Goal: Task Accomplishment & Management: Use online tool/utility

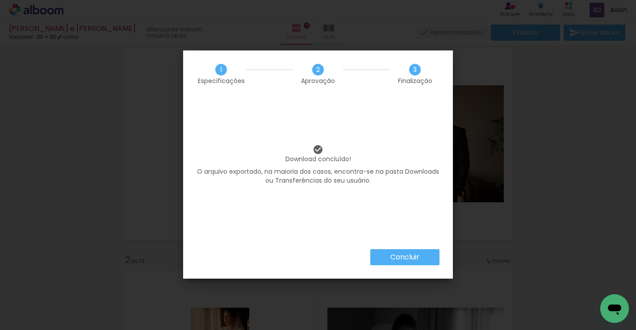
click at [0, 0] on slot "Concluir" at bounding box center [0, 0] width 0 height 0
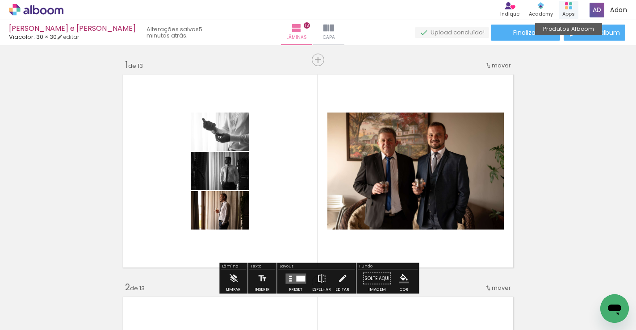
click at [566, 8] on rect at bounding box center [566, 7] width 3 height 3
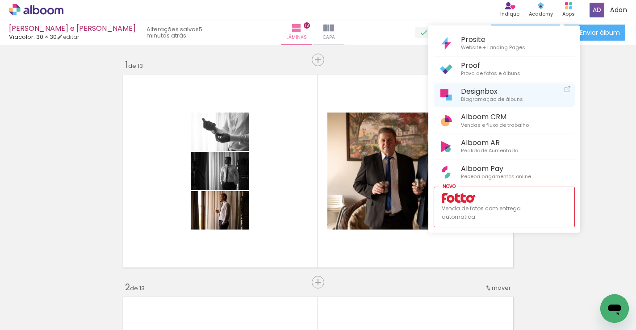
click at [488, 96] on span "Diagramação de álbuns" at bounding box center [492, 100] width 62 height 8
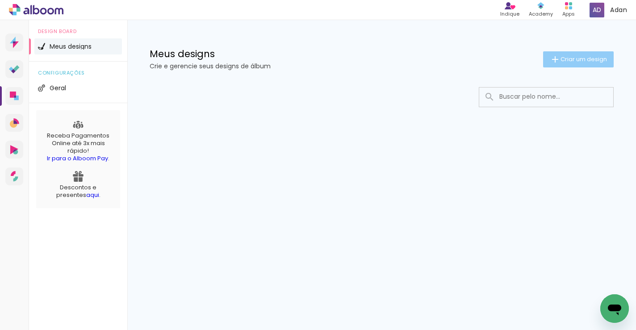
click at [561, 56] on span "Criar um design" at bounding box center [583, 59] width 46 height 6
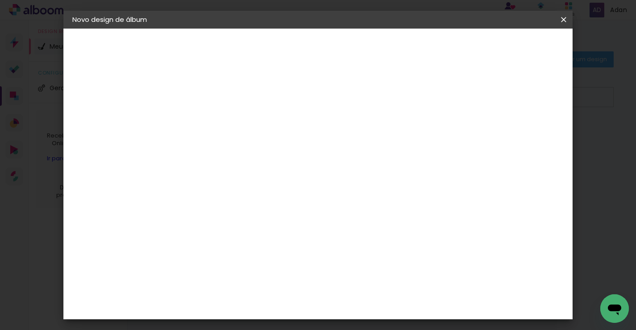
click at [218, 116] on input at bounding box center [218, 120] width 0 height 14
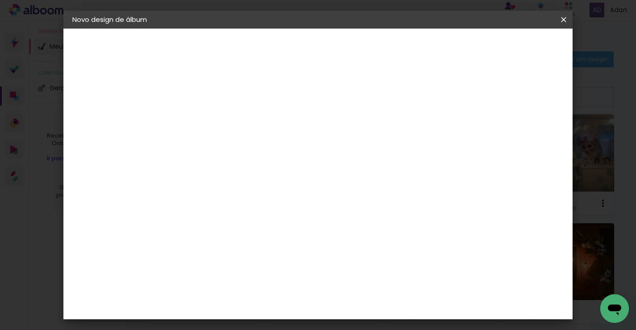
type input "Maitê"
type paper-input "Maitê"
click at [0, 0] on slot "Avançar" at bounding box center [0, 0] width 0 height 0
click at [253, 153] on input "text" at bounding box center [235, 156] width 35 height 14
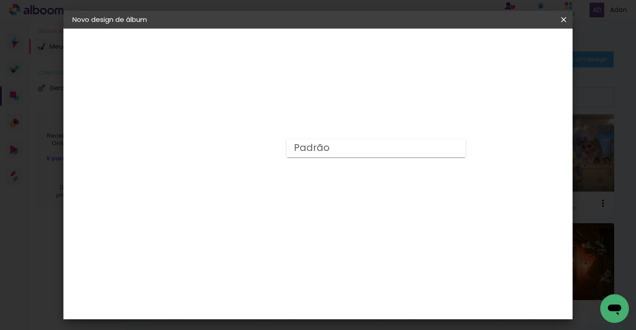
click at [387, 153] on paper-item "Padrão" at bounding box center [376, 148] width 179 height 18
type input "Padrão"
click at [312, 235] on span "30 × 30 cm" at bounding box center [295, 247] width 33 height 24
click at [0, 0] on slot "Avançar" at bounding box center [0, 0] width 0 height 0
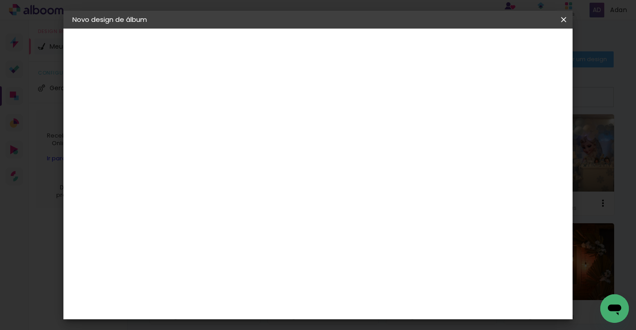
click at [478, 52] on paper-button "Iniciar design" at bounding box center [448, 47] width 58 height 15
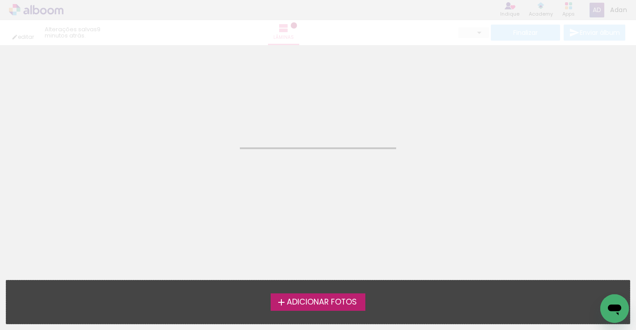
click at [296, 313] on div "Adicionar Fotos Solte suas fotos aqui..." at bounding box center [317, 301] width 623 height 43
click at [298, 306] on span "Adicionar Fotos" at bounding box center [322, 302] width 70 height 8
click at [0, 0] on input "file" at bounding box center [0, 0] width 0 height 0
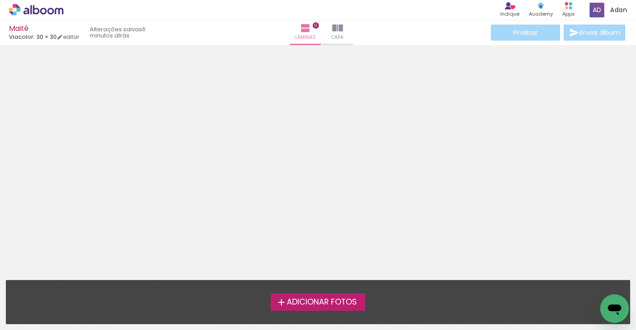
click at [325, 308] on label "Adicionar Fotos" at bounding box center [318, 301] width 95 height 17
click at [0, 0] on input "file" at bounding box center [0, 0] width 0 height 0
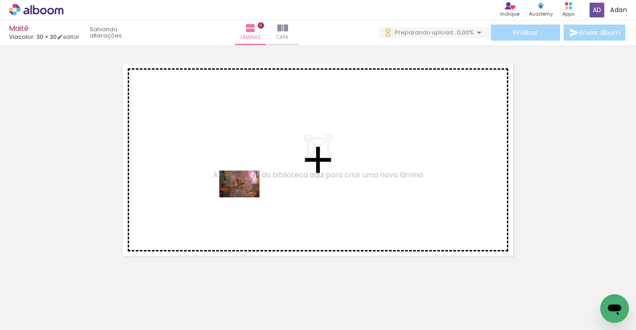
drag, startPoint x: 101, startPoint y: 301, endPoint x: 246, endPoint y: 197, distance: 178.6
click at [246, 197] on quentale-workspace at bounding box center [318, 165] width 636 height 330
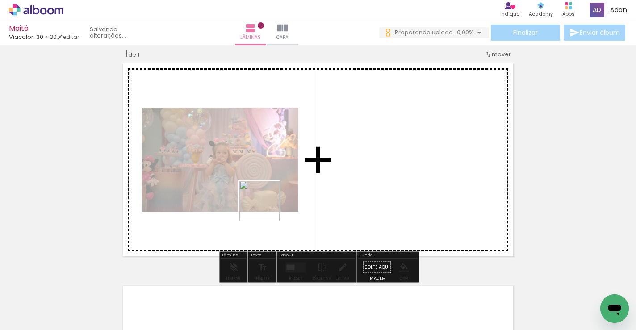
drag, startPoint x: 148, startPoint y: 295, endPoint x: 326, endPoint y: 196, distance: 204.5
click at [326, 196] on quentale-workspace at bounding box center [318, 165] width 636 height 330
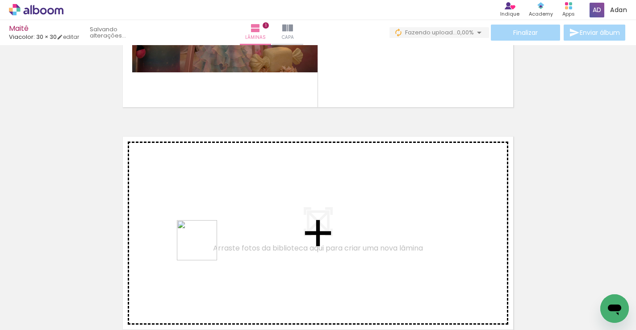
click at [205, 231] on quentale-workspace at bounding box center [318, 165] width 636 height 330
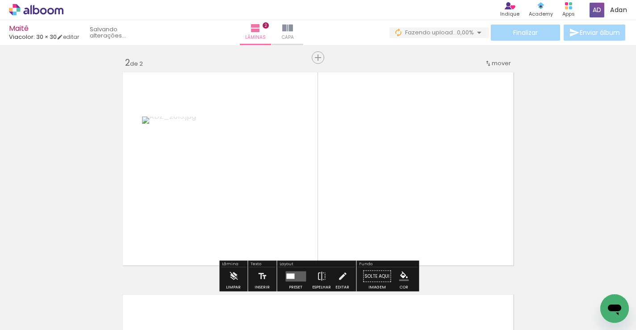
scroll to position [234, 0]
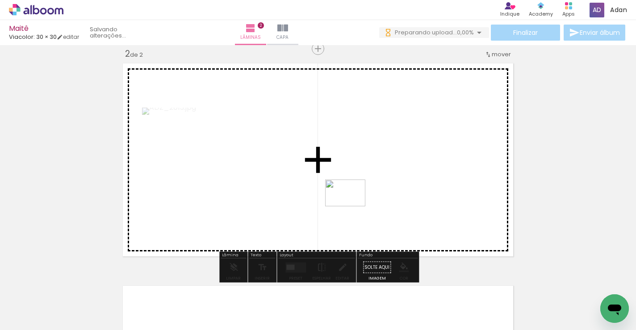
drag, startPoint x: 250, startPoint y: 304, endPoint x: 352, endPoint y: 206, distance: 140.9
click at [352, 206] on quentale-workspace at bounding box center [318, 165] width 636 height 330
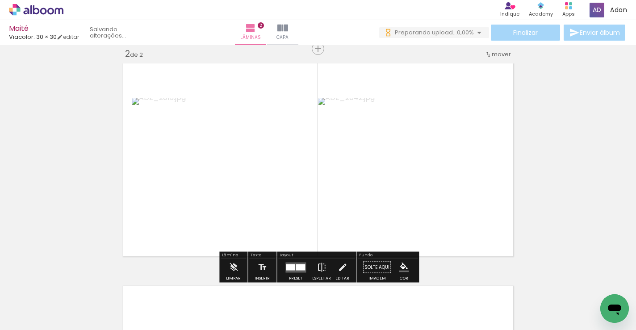
drag, startPoint x: 297, startPoint y: 302, endPoint x: 355, endPoint y: 215, distance: 104.5
click at [355, 215] on quentale-workspace at bounding box center [318, 165] width 636 height 330
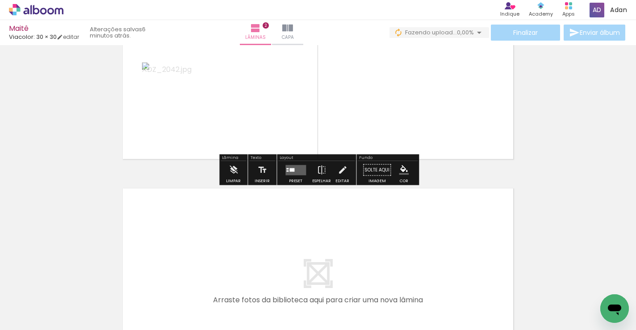
scroll to position [331, 0]
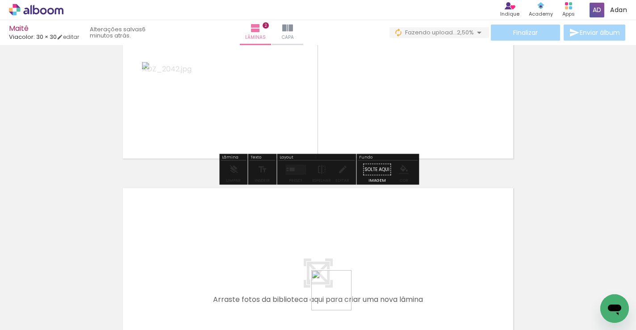
drag, startPoint x: 340, startPoint y: 299, endPoint x: 288, endPoint y: 236, distance: 82.4
click at [288, 236] on quentale-workspace at bounding box center [318, 165] width 636 height 330
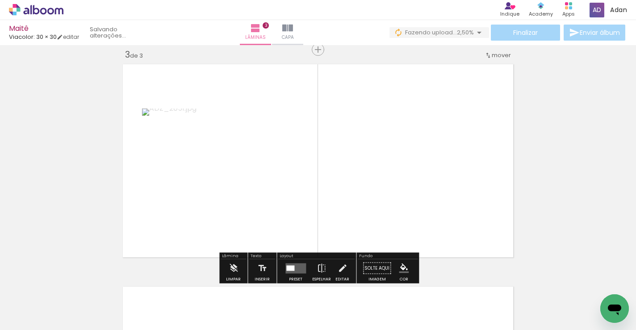
scroll to position [456, 0]
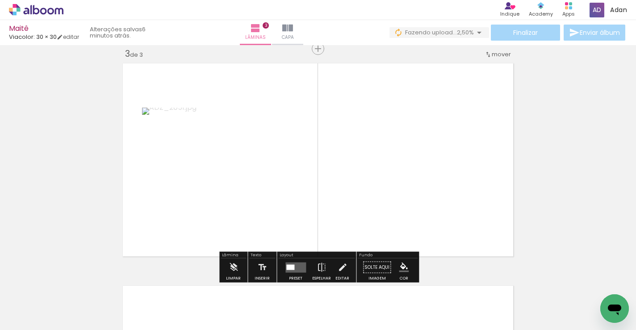
drag, startPoint x: 400, startPoint y: 302, endPoint x: 400, endPoint y: 202, distance: 99.6
click at [400, 202] on quentale-workspace at bounding box center [318, 165] width 636 height 330
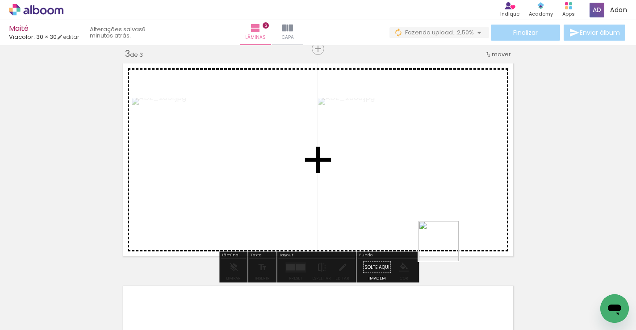
drag, startPoint x: 447, startPoint y: 308, endPoint x: 443, endPoint y: 197, distance: 110.4
click at [443, 197] on quentale-workspace at bounding box center [318, 165] width 636 height 330
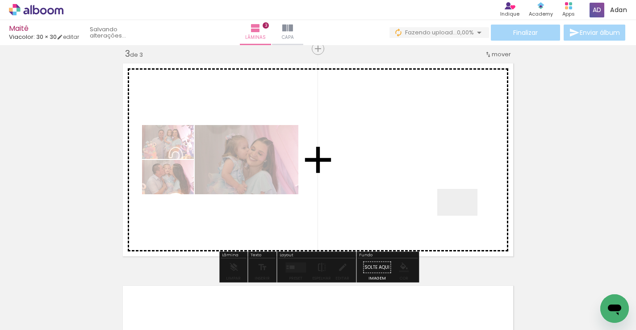
drag, startPoint x: 464, startPoint y: 216, endPoint x: 461, endPoint y: 209, distance: 7.6
click at [461, 209] on quentale-workspace at bounding box center [318, 165] width 636 height 330
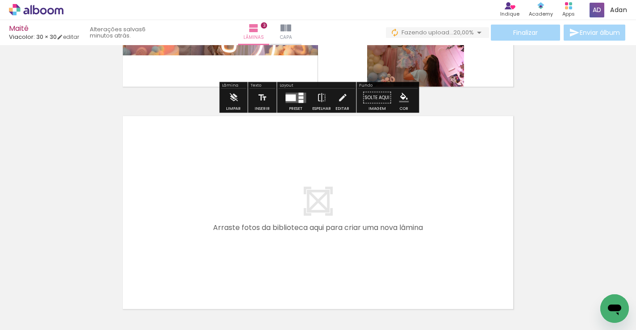
scroll to position [0, 0]
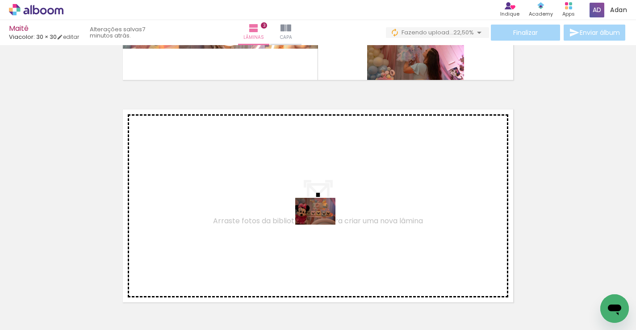
drag, startPoint x: 325, startPoint y: 305, endPoint x: 321, endPoint y: 225, distance: 80.0
click at [321, 225] on quentale-workspace at bounding box center [318, 165] width 636 height 330
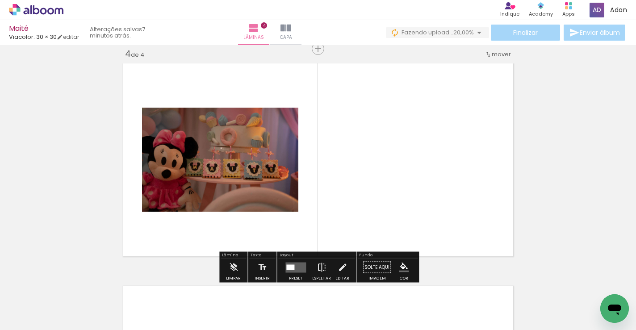
click at [46, 303] on iron-icon at bounding box center [45, 303] width 7 height 7
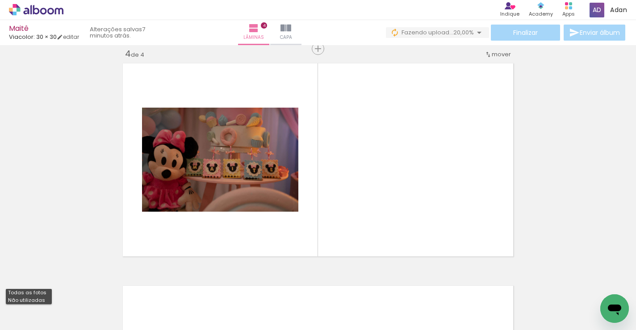
click at [44, 289] on paper-item "Todas as fotos" at bounding box center [29, 293] width 46 height 8
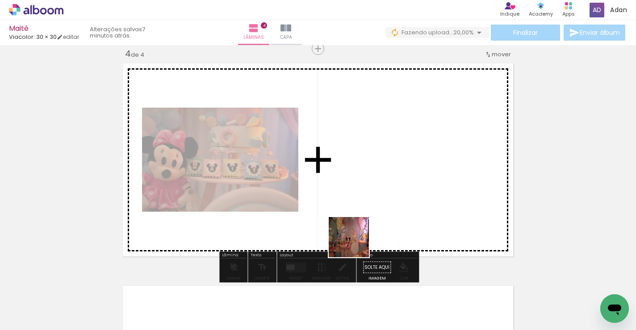
drag, startPoint x: 355, startPoint y: 290, endPoint x: 355, endPoint y: 199, distance: 91.5
click at [355, 199] on quentale-workspace at bounding box center [318, 165] width 636 height 330
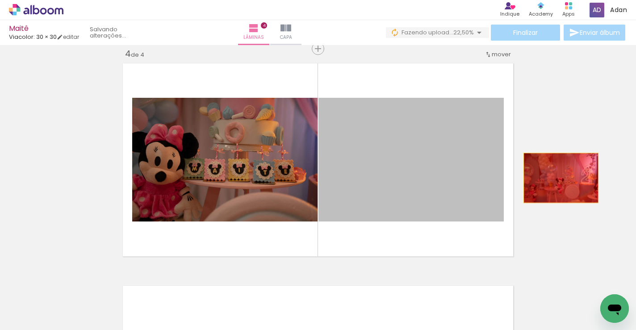
drag, startPoint x: 422, startPoint y: 182, endPoint x: 561, endPoint y: 175, distance: 138.6
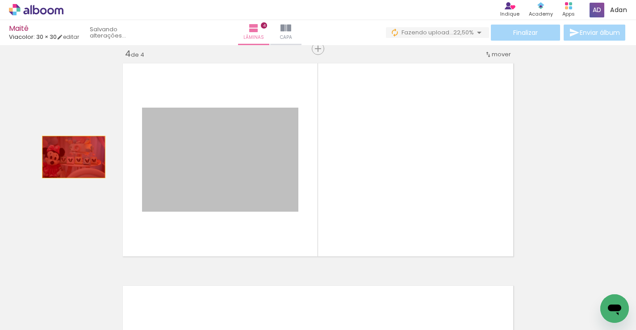
drag, startPoint x: 248, startPoint y: 157, endPoint x: 68, endPoint y: 157, distance: 179.9
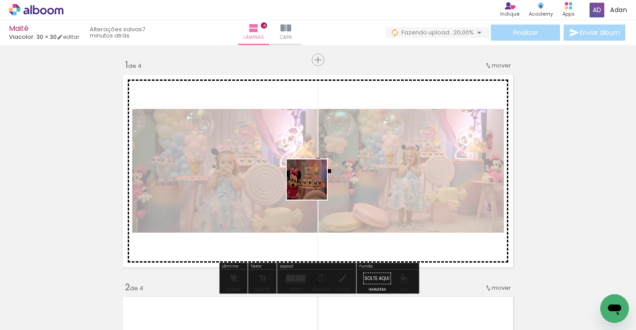
drag, startPoint x: 313, startPoint y: 295, endPoint x: 313, endPoint y: 186, distance: 109.0
click at [313, 186] on quentale-workspace at bounding box center [318, 165] width 636 height 330
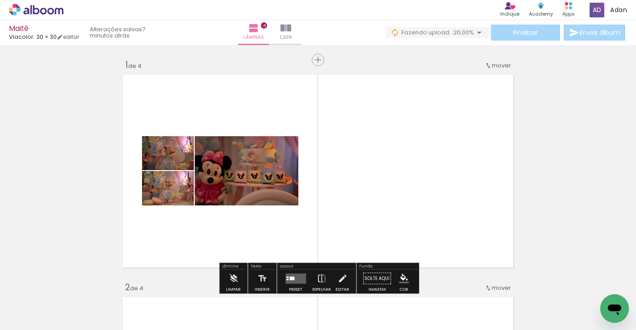
drag, startPoint x: 370, startPoint y: 297, endPoint x: 376, endPoint y: 177, distance: 120.7
click at [376, 177] on quentale-workspace at bounding box center [318, 165] width 636 height 330
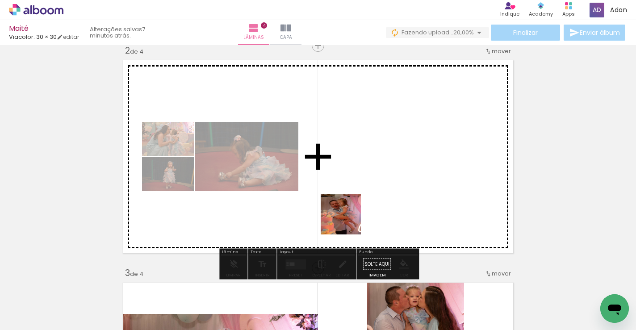
drag, startPoint x: 263, startPoint y: 309, endPoint x: 374, endPoint y: 196, distance: 158.2
click at [374, 196] on quentale-workspace at bounding box center [318, 165] width 636 height 330
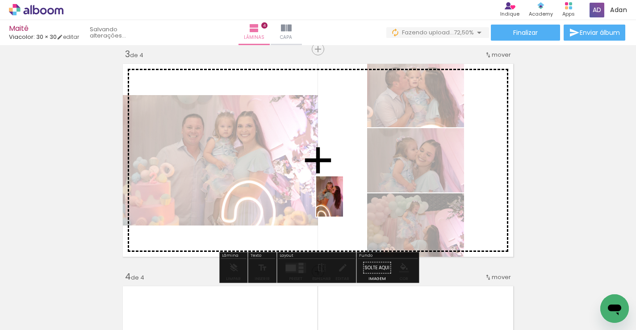
drag, startPoint x: 210, startPoint y: 303, endPoint x: 343, endPoint y: 203, distance: 166.5
click at [343, 203] on quentale-workspace at bounding box center [318, 165] width 636 height 330
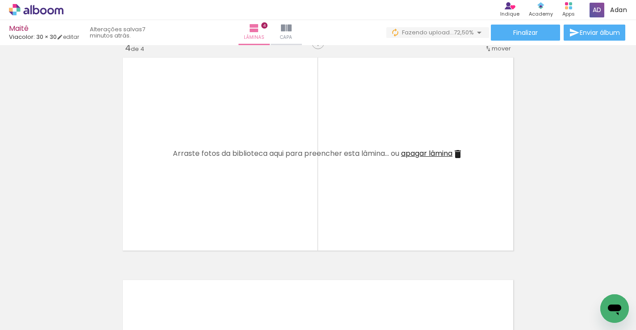
scroll to position [0, 449]
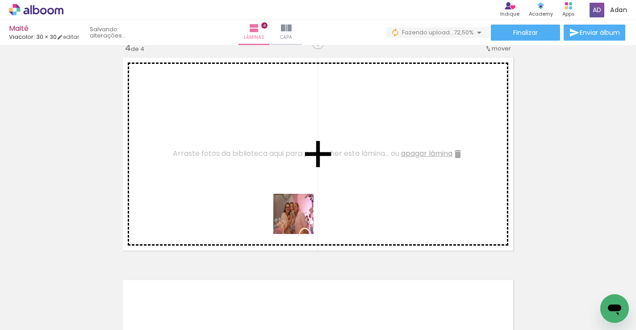
drag, startPoint x: 300, startPoint y: 308, endPoint x: 300, endPoint y: 206, distance: 101.8
click at [300, 206] on quentale-workspace at bounding box center [318, 165] width 636 height 330
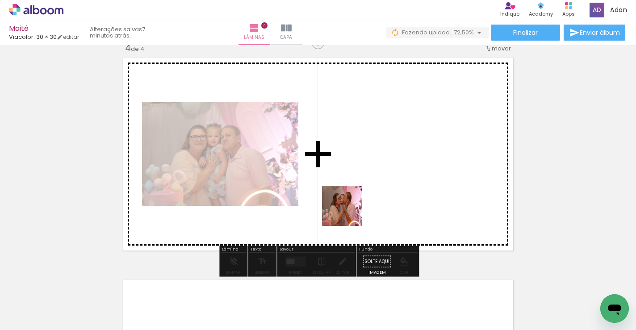
drag, startPoint x: 344, startPoint y: 298, endPoint x: 349, endPoint y: 213, distance: 85.9
click at [349, 213] on quentale-workspace at bounding box center [318, 165] width 636 height 330
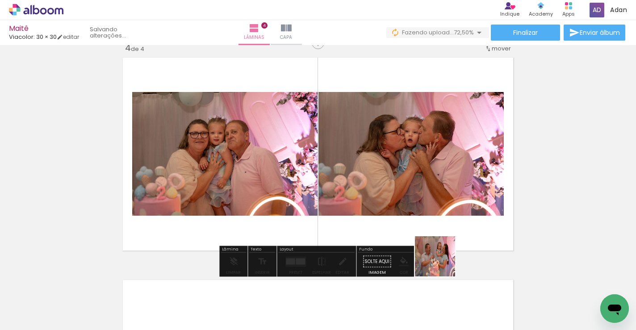
drag, startPoint x: 442, startPoint y: 309, endPoint x: 440, endPoint y: 216, distance: 93.3
click at [440, 216] on quentale-workspace at bounding box center [318, 165] width 636 height 330
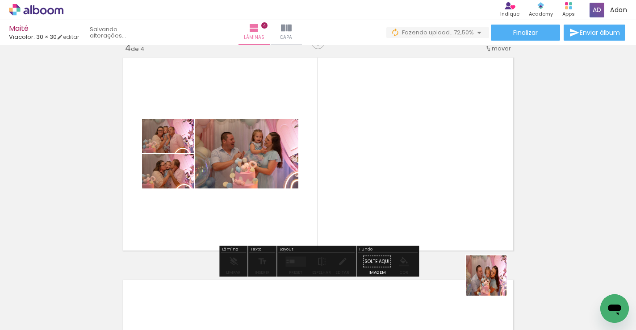
drag, startPoint x: 498, startPoint y: 299, endPoint x: 472, endPoint y: 206, distance: 96.0
click at [472, 206] on quentale-workspace at bounding box center [318, 165] width 636 height 330
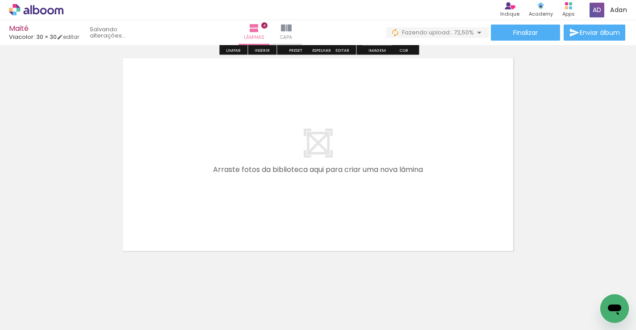
scroll to position [918, 0]
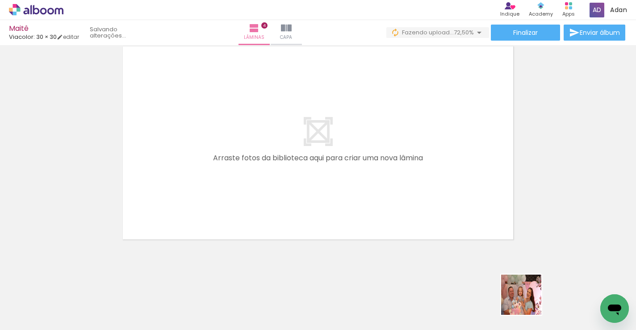
drag, startPoint x: 536, startPoint y: 306, endPoint x: 442, endPoint y: 217, distance: 129.5
click at [445, 215] on quentale-workspace at bounding box center [318, 165] width 636 height 330
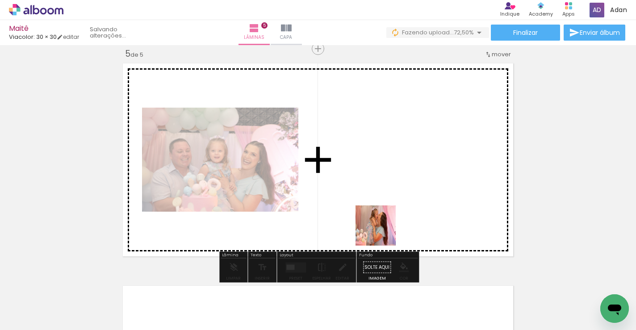
drag, startPoint x: 382, startPoint y: 288, endPoint x: 382, endPoint y: 188, distance: 100.0
click at [382, 188] on quentale-workspace at bounding box center [318, 165] width 636 height 330
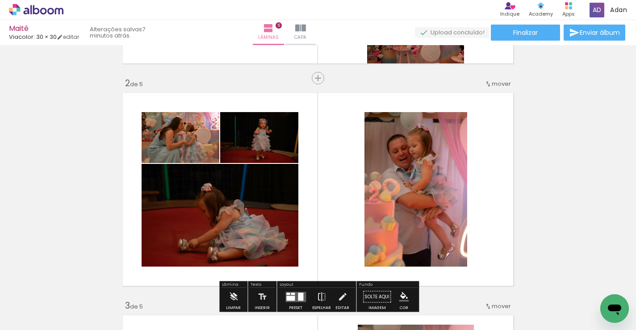
scroll to position [0, 604]
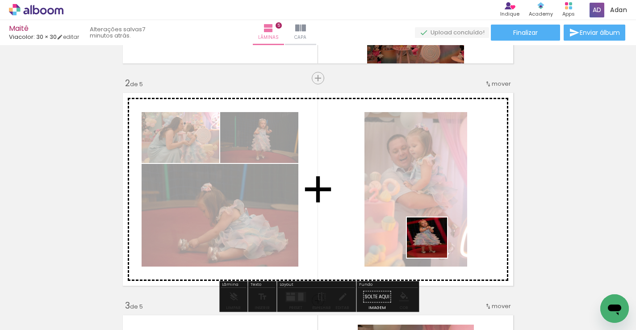
drag, startPoint x: 487, startPoint y: 312, endPoint x: 391, endPoint y: 214, distance: 137.0
click at [391, 214] on quentale-workspace at bounding box center [318, 165] width 636 height 330
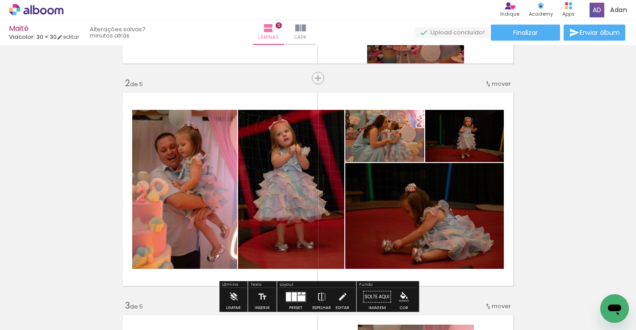
drag, startPoint x: 443, startPoint y: 297, endPoint x: 437, endPoint y: 225, distance: 72.6
click at [414, 214] on quentale-workspace at bounding box center [318, 165] width 636 height 330
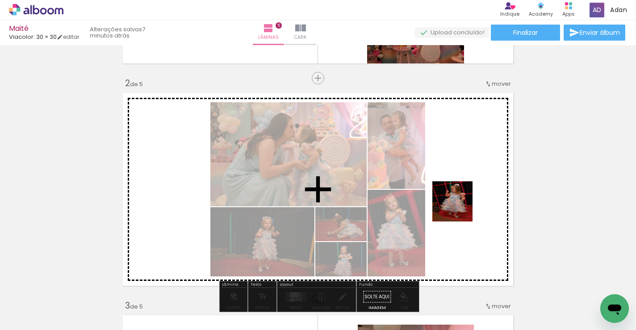
drag, startPoint x: 541, startPoint y: 296, endPoint x: 459, endPoint y: 208, distance: 120.4
click at [459, 208] on quentale-workspace at bounding box center [318, 165] width 636 height 330
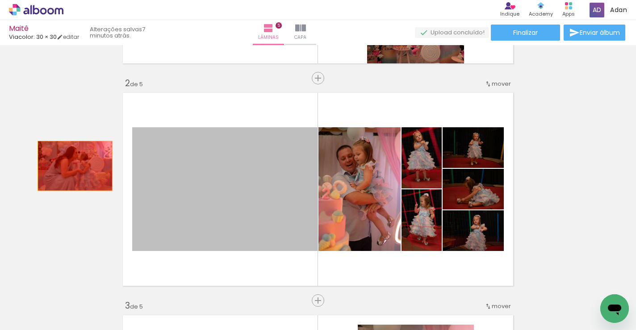
drag, startPoint x: 293, startPoint y: 190, endPoint x: 77, endPoint y: 166, distance: 217.1
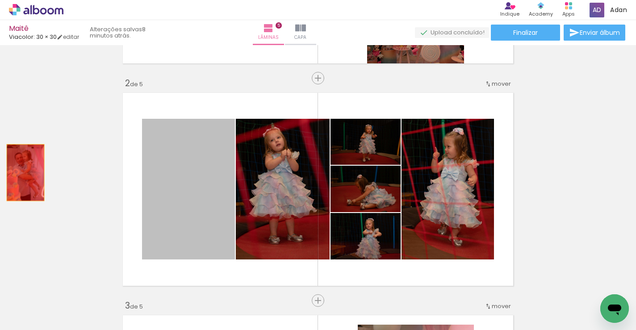
drag, startPoint x: 195, startPoint y: 179, endPoint x: 25, endPoint y: 172, distance: 169.8
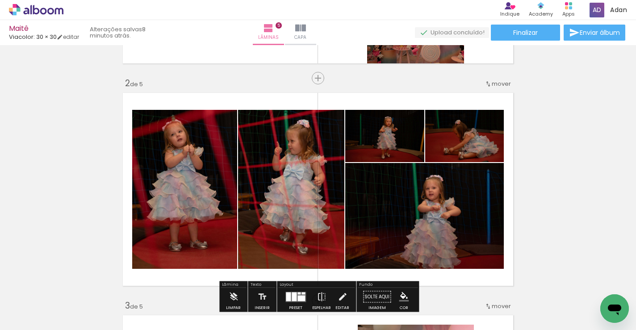
scroll to position [251, 0]
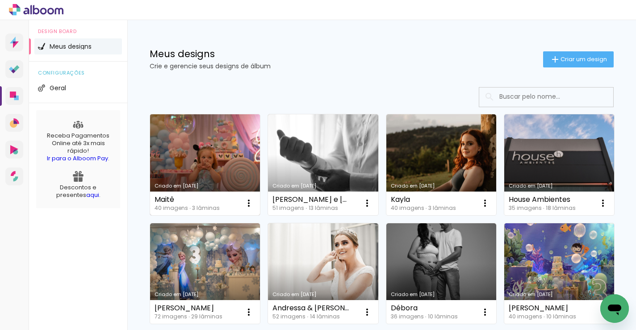
click at [208, 162] on link "Criado em [DATE]" at bounding box center [205, 164] width 110 height 101
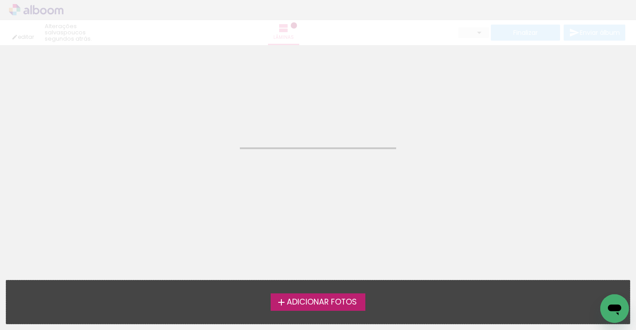
click at [327, 303] on span "Adicionar Fotos" at bounding box center [322, 302] width 70 height 8
click at [0, 0] on input "file" at bounding box center [0, 0] width 0 height 0
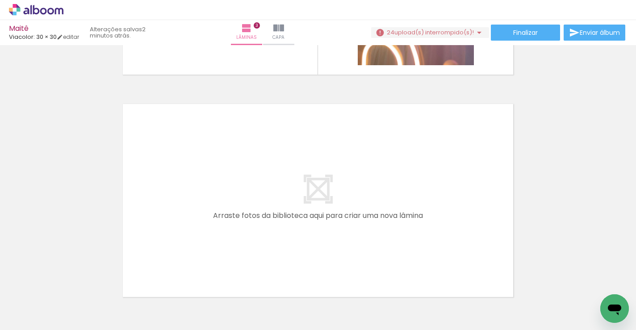
scroll to position [0, 256]
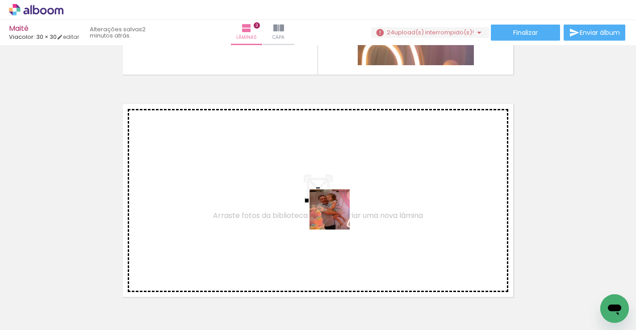
drag, startPoint x: 336, startPoint y: 296, endPoint x: 336, endPoint y: 217, distance: 79.5
click at [336, 217] on quentale-workspace at bounding box center [318, 165] width 636 height 330
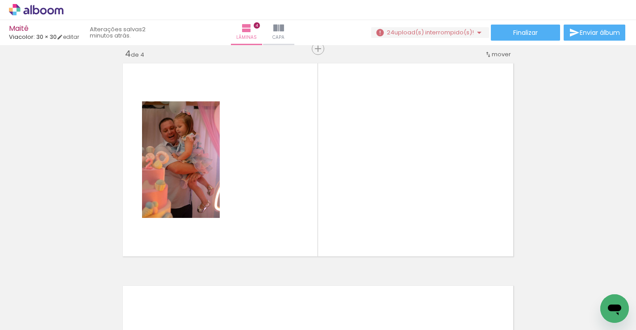
scroll to position [0, 22]
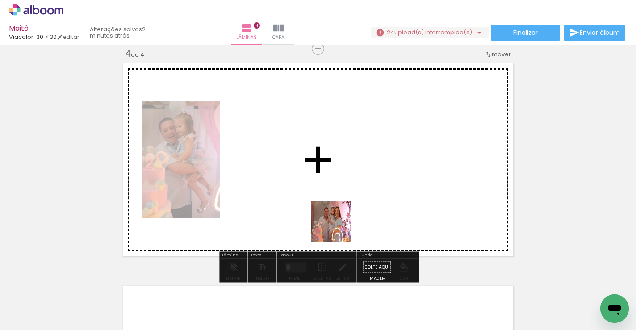
click at [339, 208] on quentale-workspace at bounding box center [318, 165] width 636 height 330
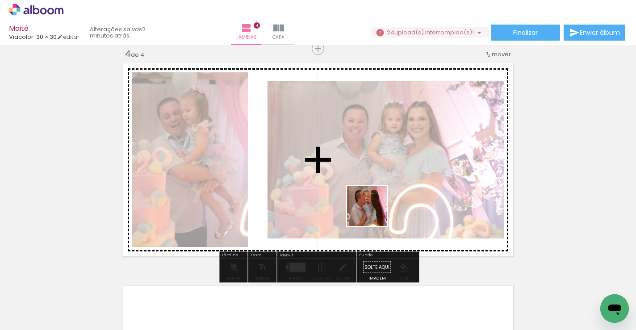
drag, startPoint x: 369, startPoint y: 297, endPoint x: 374, endPoint y: 207, distance: 90.3
click at [374, 207] on quentale-workspace at bounding box center [318, 165] width 636 height 330
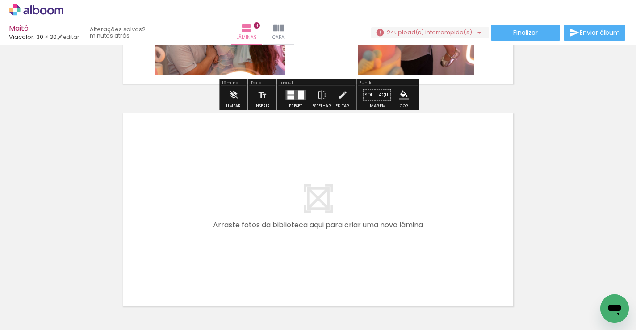
scroll to position [852, 0]
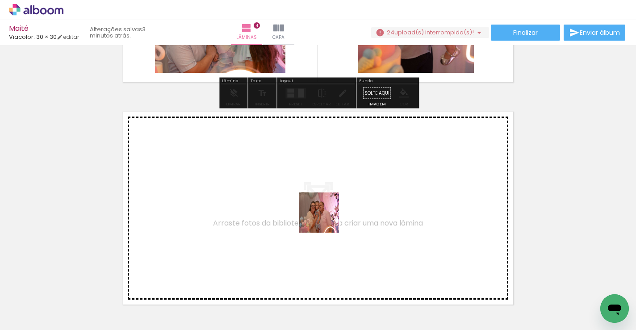
drag, startPoint x: 326, startPoint y: 299, endPoint x: 326, endPoint y: 214, distance: 84.8
click at [326, 214] on quentale-workspace at bounding box center [318, 165] width 636 height 330
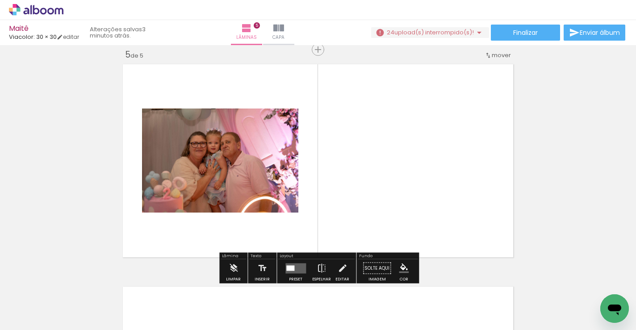
scroll to position [901, 0]
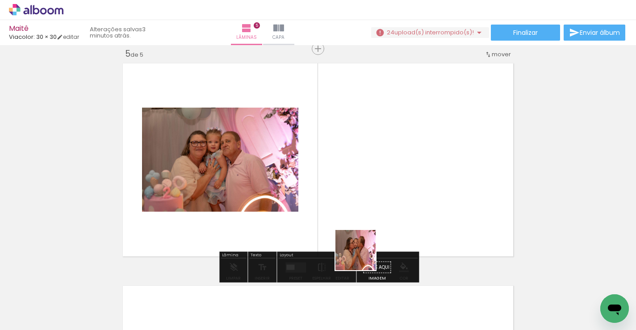
drag, startPoint x: 362, startPoint y: 296, endPoint x: 363, endPoint y: 209, distance: 86.2
click at [363, 209] on quentale-workspace at bounding box center [318, 165] width 636 height 330
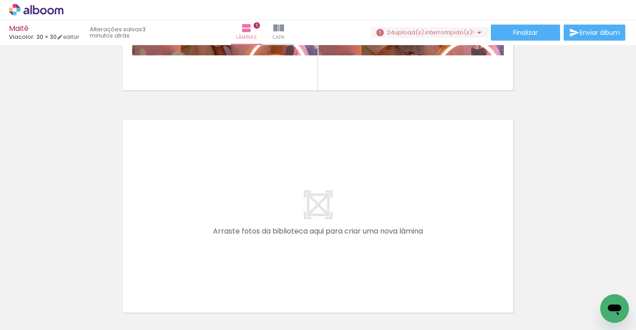
scroll to position [0, 587]
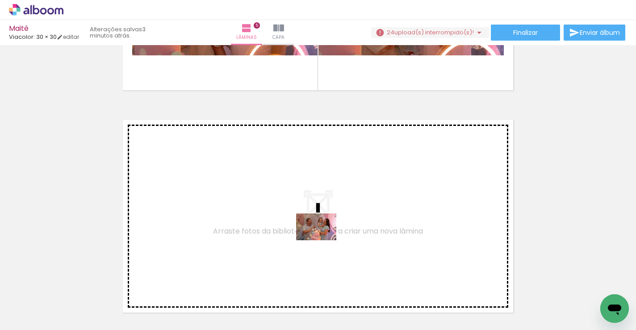
drag, startPoint x: 323, startPoint y: 311, endPoint x: 323, endPoint y: 240, distance: 70.6
click at [323, 240] on quentale-workspace at bounding box center [318, 165] width 636 height 330
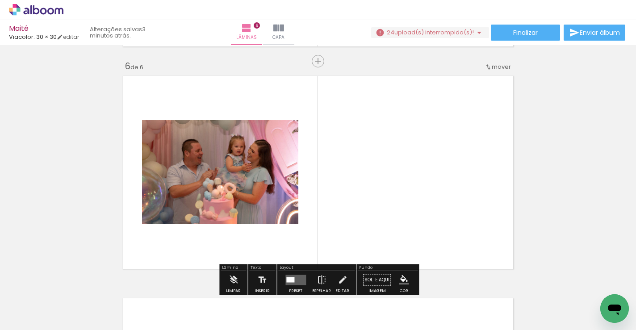
scroll to position [1123, 0]
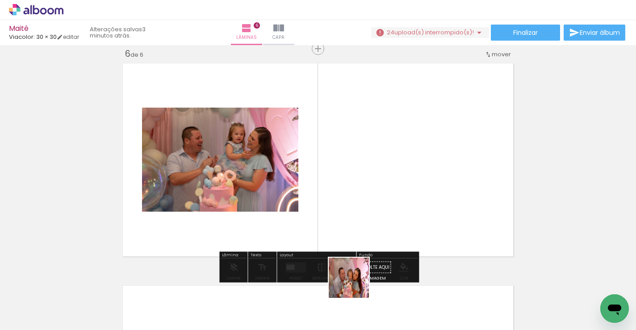
click at [357, 206] on quentale-workspace at bounding box center [318, 165] width 636 height 330
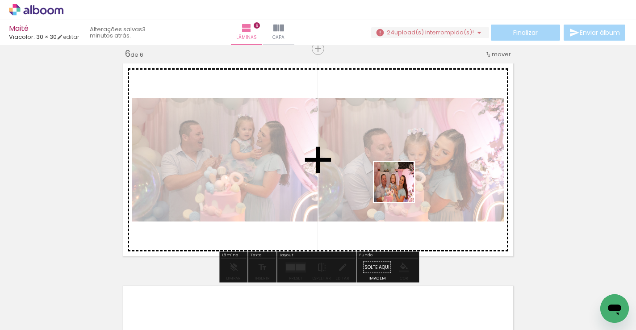
drag, startPoint x: 401, startPoint y: 295, endPoint x: 401, endPoint y: 187, distance: 108.5
click at [401, 187] on quentale-workspace at bounding box center [318, 165] width 636 height 330
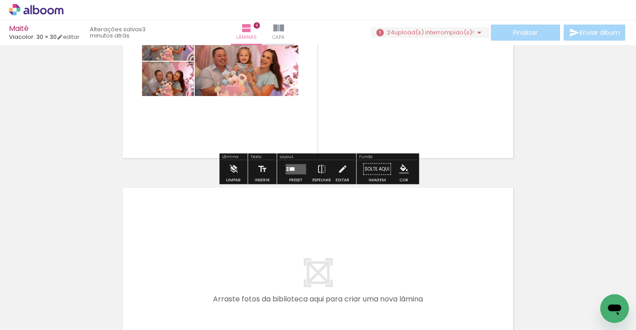
scroll to position [1273, 0]
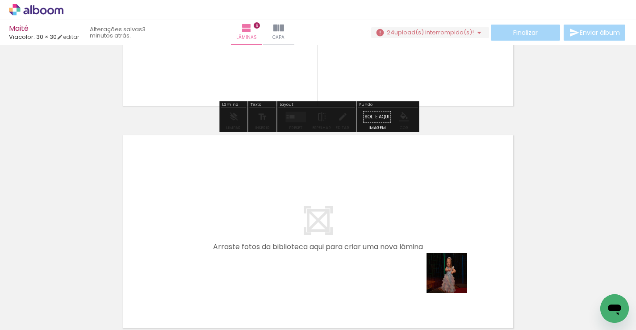
drag, startPoint x: 463, startPoint y: 303, endPoint x: 436, endPoint y: 212, distance: 94.9
click at [436, 212] on quentale-workspace at bounding box center [318, 165] width 636 height 330
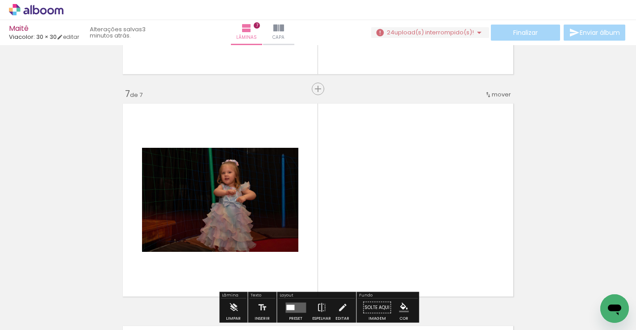
scroll to position [1345, 0]
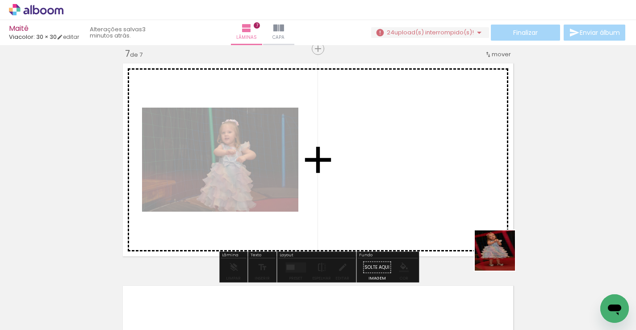
drag, startPoint x: 505, startPoint y: 275, endPoint x: 487, endPoint y: 184, distance: 92.8
click at [487, 184] on quentale-workspace at bounding box center [318, 165] width 636 height 330
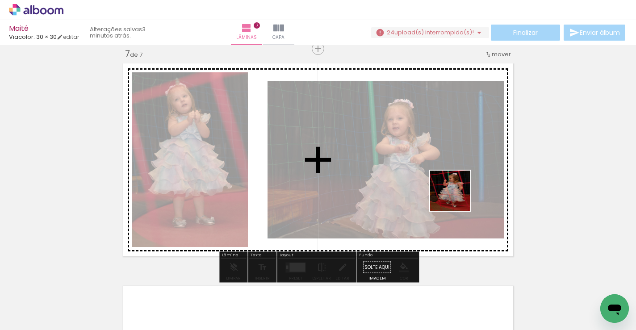
drag, startPoint x: 551, startPoint y: 299, endPoint x: 457, endPoint y: 197, distance: 138.7
click at [457, 197] on quentale-workspace at bounding box center [318, 165] width 636 height 330
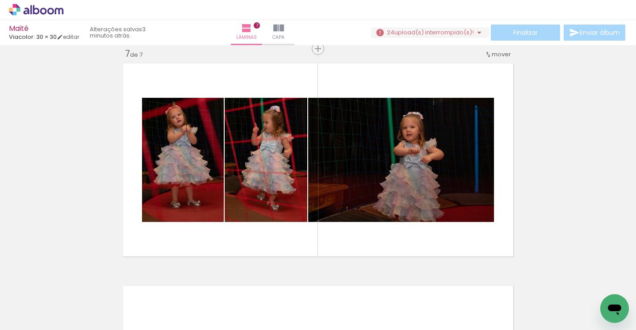
scroll to position [0, 52]
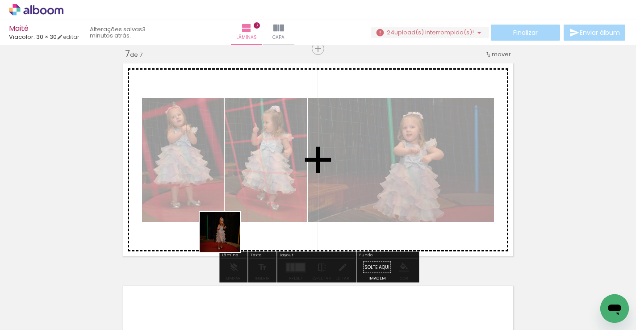
drag, startPoint x: 201, startPoint y: 304, endPoint x: 245, endPoint y: 216, distance: 98.2
click at [245, 207] on quentale-workspace at bounding box center [318, 165] width 636 height 330
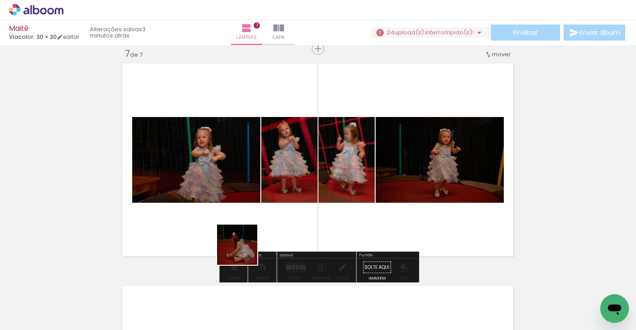
drag, startPoint x: 234, startPoint y: 297, endPoint x: 281, endPoint y: 191, distance: 116.7
click at [270, 185] on quentale-workspace at bounding box center [318, 165] width 636 height 330
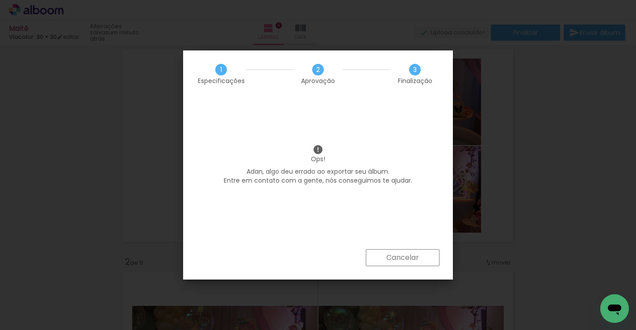
click at [0, 0] on slot "Cancelar" at bounding box center [0, 0] width 0 height 0
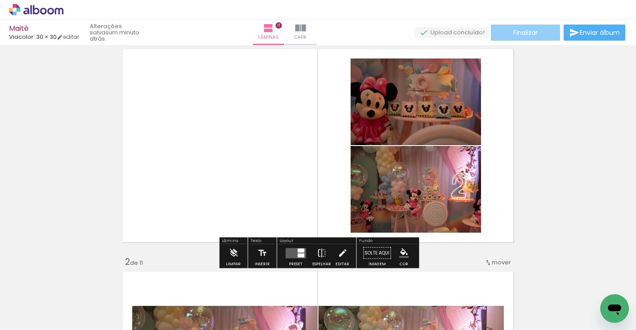
click at [518, 38] on paper-button "Finalizar" at bounding box center [525, 33] width 69 height 16
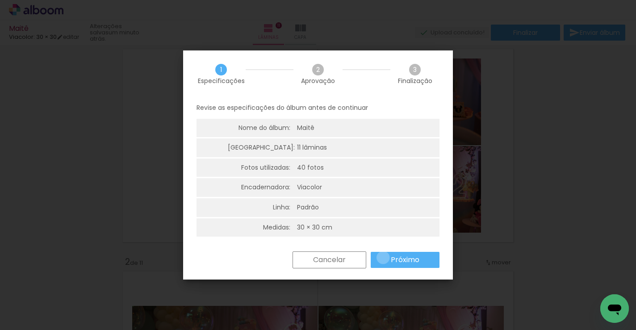
click at [383, 258] on paper-button "Próximo" at bounding box center [405, 260] width 69 height 16
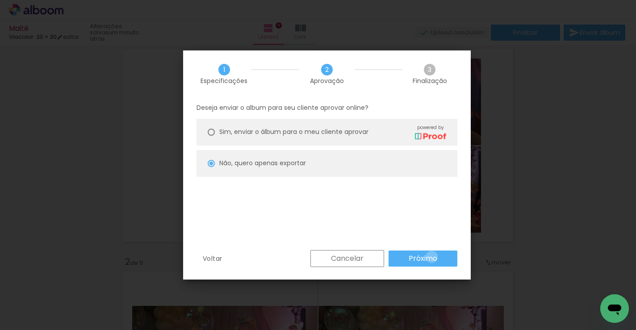
click at [0, 0] on slot "Próximo" at bounding box center [0, 0] width 0 height 0
type input "Alta, 300 DPI"
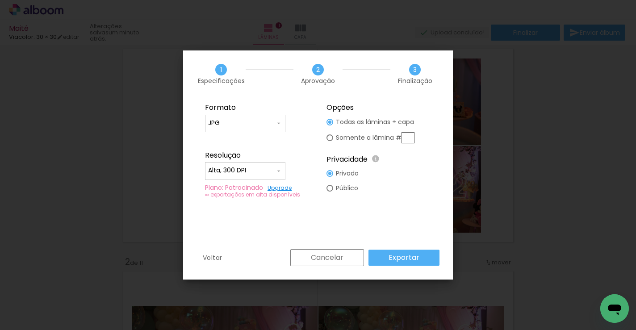
click at [420, 260] on paper-button "Exportar" at bounding box center [403, 258] width 71 height 16
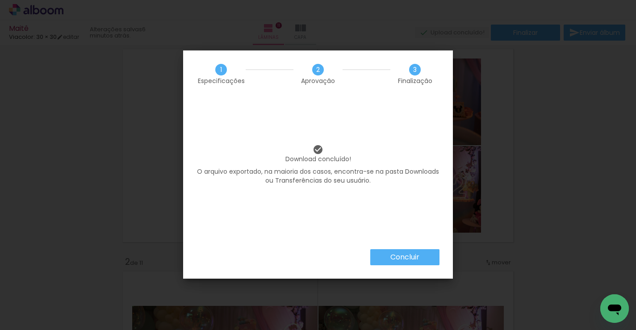
scroll to position [922, 0]
click at [0, 0] on slot "Concluir" at bounding box center [0, 0] width 0 height 0
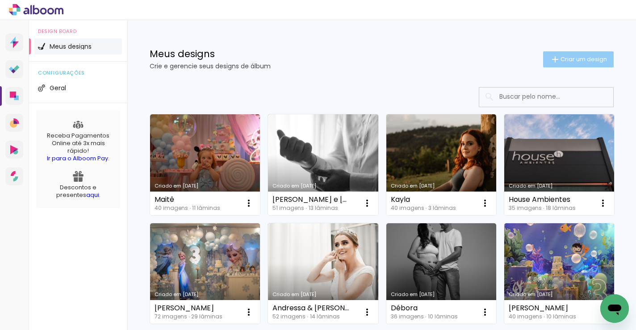
click at [582, 56] on span "Criar um design" at bounding box center [583, 59] width 46 height 6
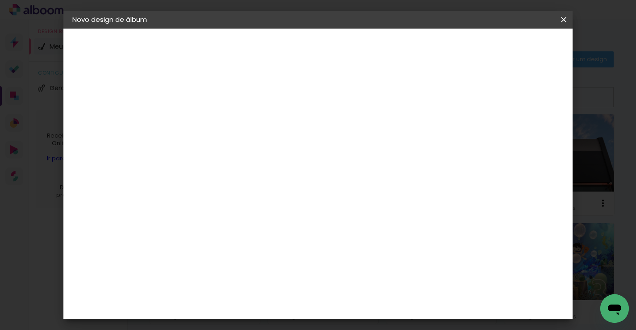
click at [218, 119] on input at bounding box center [218, 120] width 0 height 14
type input "[PERSON_NAME] e [PERSON_NAME]"
type paper-input "[PERSON_NAME] e [PERSON_NAME]"
click at [0, 0] on slot "Avançar" at bounding box center [0, 0] width 0 height 0
click at [380, 41] on paper-button "Avançar" at bounding box center [359, 47] width 44 height 15
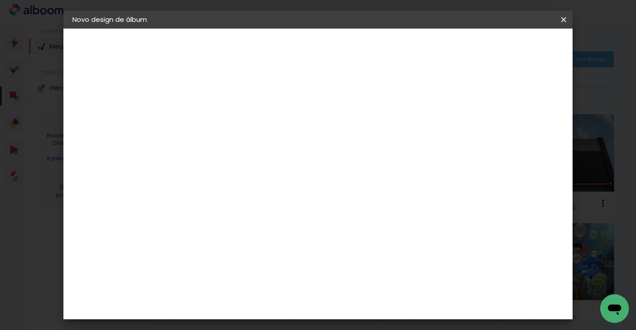
click at [253, 149] on input "text" at bounding box center [235, 156] width 35 height 14
click at [337, 154] on paper-item "Padrão" at bounding box center [376, 148] width 179 height 18
type input "Padrão"
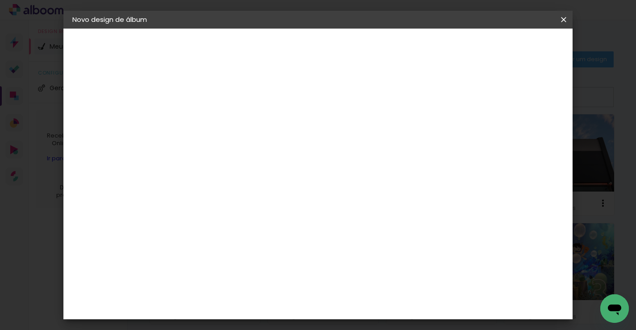
click at [0, 0] on slot "Avançar" at bounding box center [0, 0] width 0 height 0
click at [469, 48] on span "Iniciar design" at bounding box center [448, 47] width 41 height 6
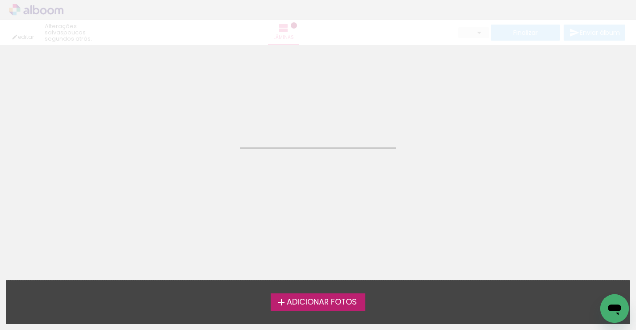
click at [316, 302] on span "Adicionar Fotos" at bounding box center [322, 302] width 70 height 8
click at [0, 0] on input "file" at bounding box center [0, 0] width 0 height 0
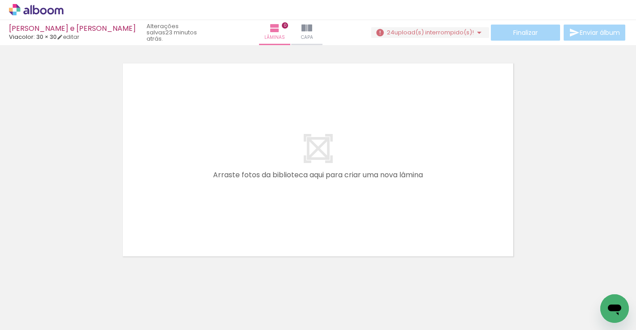
click at [47, 301] on iron-icon at bounding box center [45, 303] width 7 height 7
click at [301, 32] on iron-icon at bounding box center [306, 28] width 11 height 11
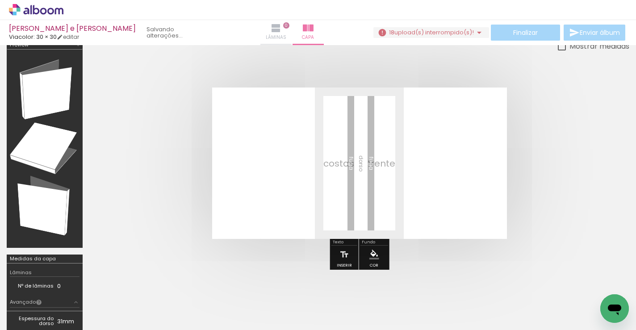
click at [271, 29] on iron-icon at bounding box center [276, 28] width 11 height 11
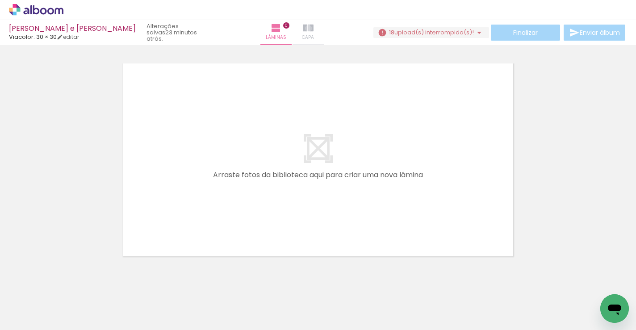
click at [303, 28] on iron-icon at bounding box center [308, 28] width 11 height 11
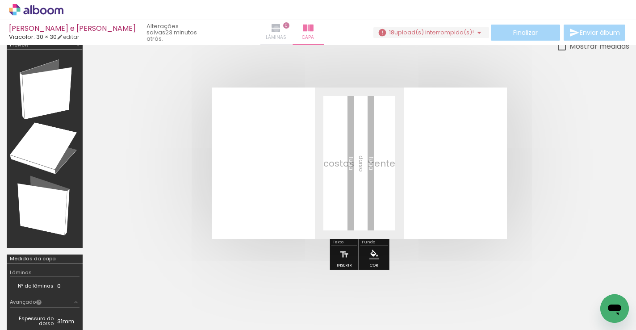
click at [271, 29] on iron-icon at bounding box center [276, 28] width 11 height 11
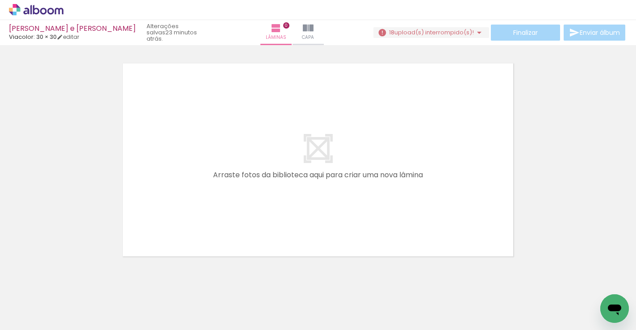
scroll to position [0, 1490]
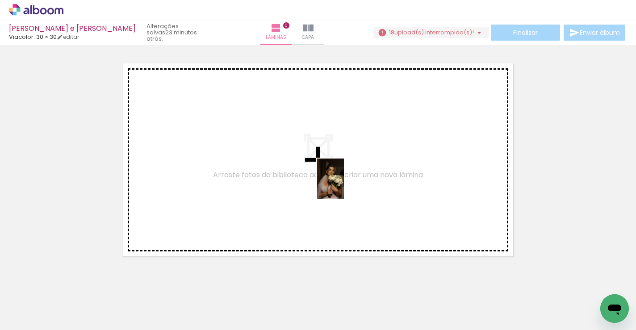
drag, startPoint x: 157, startPoint y: 305, endPoint x: 357, endPoint y: 181, distance: 235.2
click at [357, 181] on quentale-workspace at bounding box center [318, 165] width 636 height 330
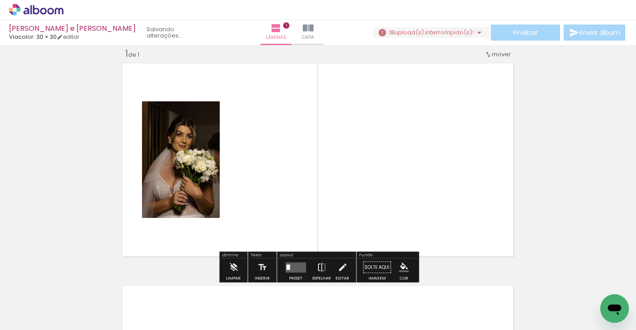
scroll to position [11, 0]
click at [294, 266] on quentale-layouter at bounding box center [295, 267] width 21 height 10
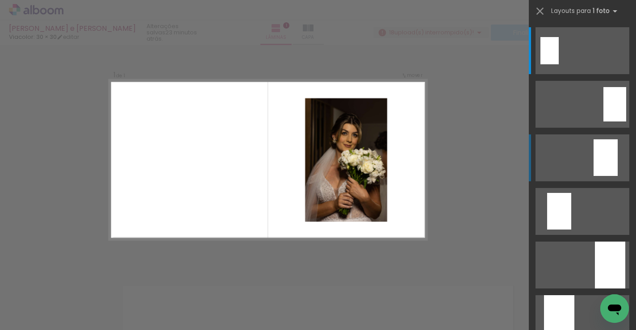
click at [559, 64] on div at bounding box center [549, 50] width 18 height 27
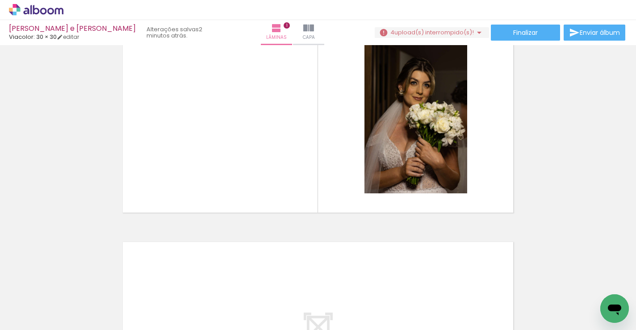
scroll to position [0, 0]
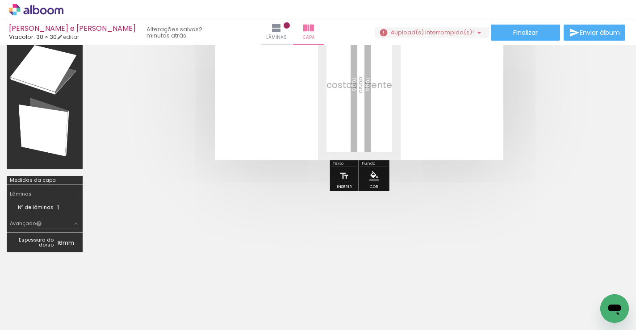
scroll to position [96, 0]
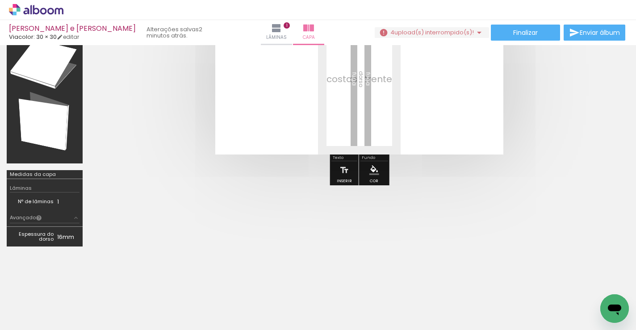
click at [413, 33] on span "upload(s) interrompido(s)!" at bounding box center [433, 32] width 79 height 8
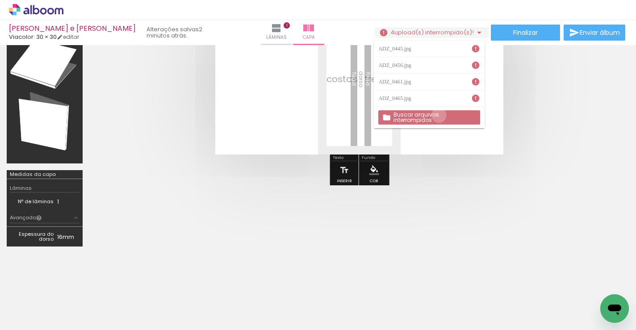
click at [0, 0] on slot "Buscar arquivos interrompidos" at bounding box center [0, 0] width 0 height 0
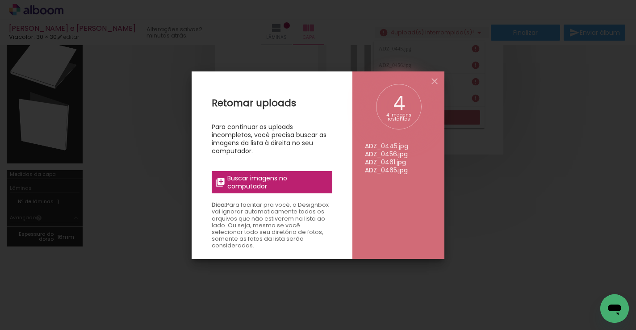
click at [274, 183] on span "Buscar imagens no computador" at bounding box center [277, 182] width 100 height 16
click at [0, 0] on input "file" at bounding box center [0, 0] width 0 height 0
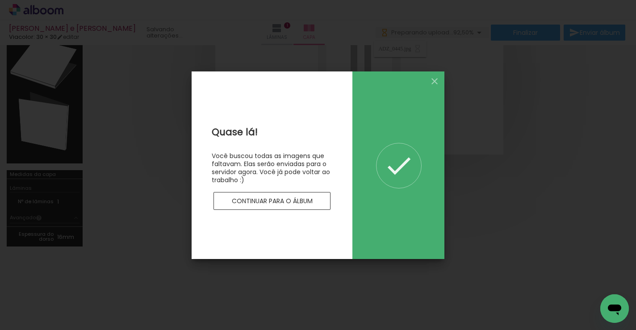
scroll to position [0, 0]
click at [0, 0] on slot "Continuar para o álbum" at bounding box center [0, 0] width 0 height 0
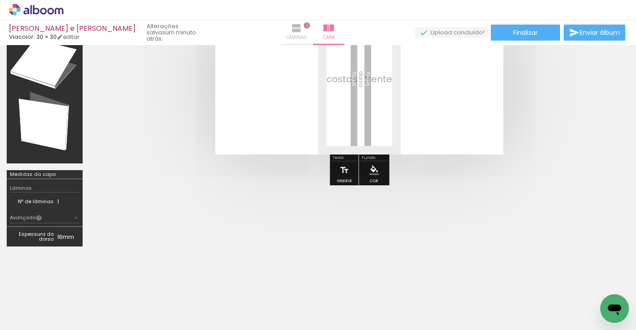
click at [297, 29] on iron-icon at bounding box center [296, 28] width 11 height 11
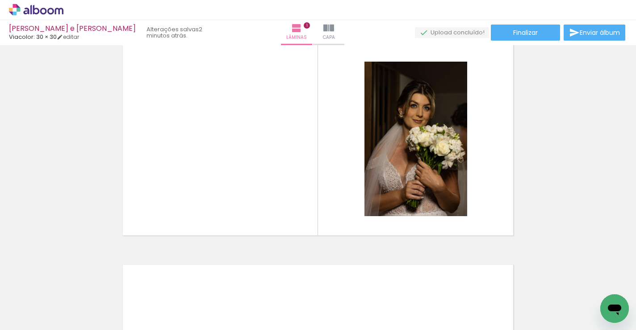
scroll to position [42, 0]
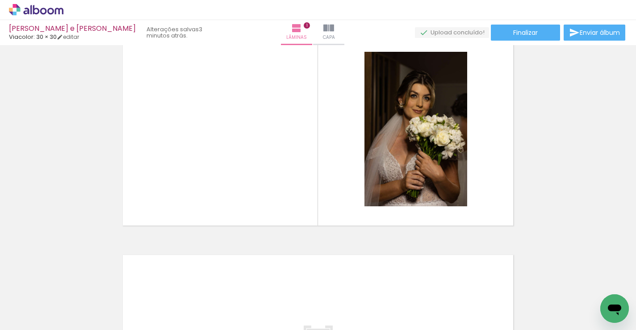
scroll to position [0, 641]
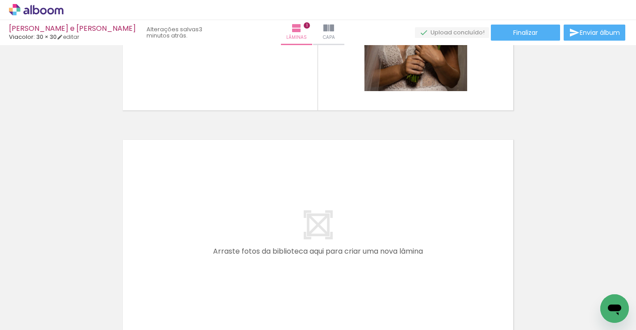
scroll to position [158, 0]
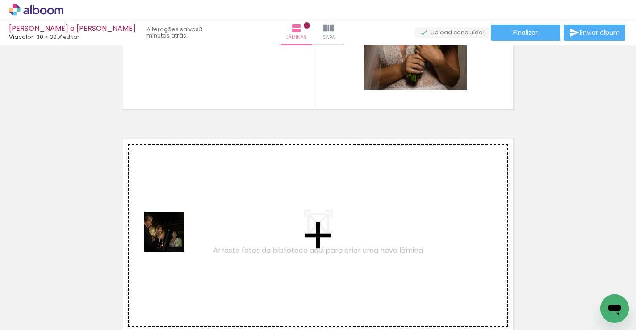
drag, startPoint x: 145, startPoint y: 302, endPoint x: 172, endPoint y: 234, distance: 73.3
click at [172, 234] on quentale-workspace at bounding box center [318, 165] width 636 height 330
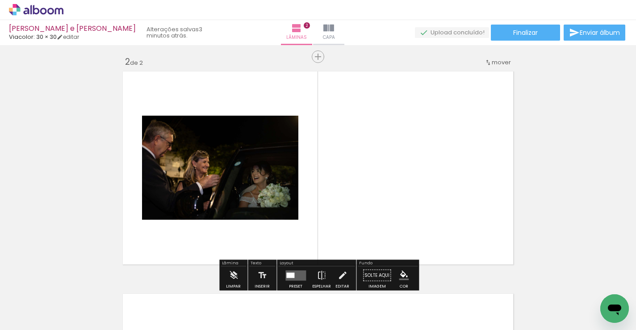
scroll to position [234, 0]
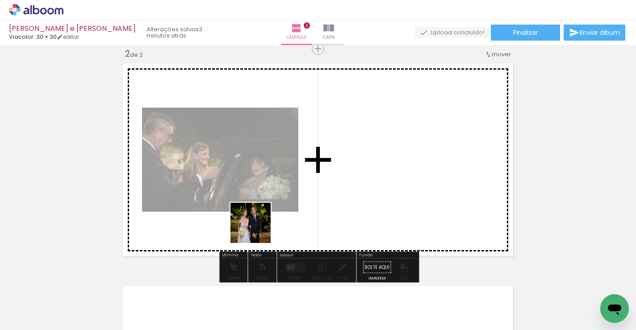
drag, startPoint x: 198, startPoint y: 302, endPoint x: 259, endPoint y: 228, distance: 95.8
click at [259, 228] on quentale-workspace at bounding box center [318, 165] width 636 height 330
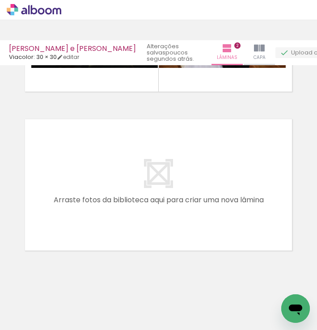
scroll to position [0, 1300]
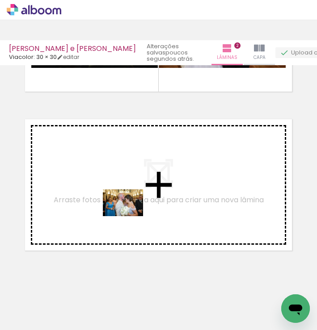
drag, startPoint x: 136, startPoint y: 302, endPoint x: 129, endPoint y: 216, distance: 86.0
click at [129, 216] on quentale-workspace at bounding box center [158, 165] width 317 height 330
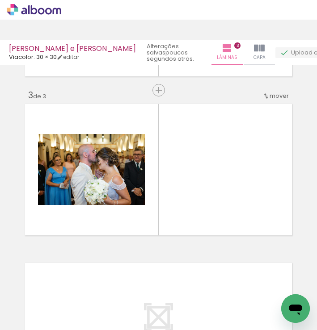
scroll to position [0, 1583]
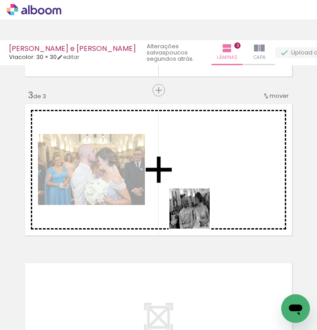
drag, startPoint x: 117, startPoint y: 300, endPoint x: 197, endPoint y: 215, distance: 116.9
click at [197, 215] on quentale-workspace at bounding box center [158, 165] width 317 height 330
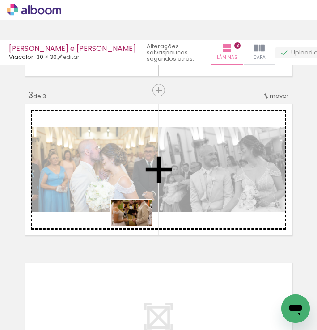
drag, startPoint x: 150, startPoint y: 312, endPoint x: 138, endPoint y: 226, distance: 86.2
click at [138, 226] on quentale-workspace at bounding box center [158, 165] width 317 height 330
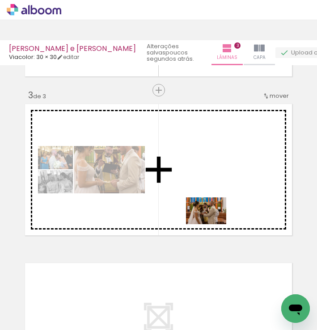
drag, startPoint x: 213, startPoint y: 306, endPoint x: 213, endPoint y: 224, distance: 82.2
click at [213, 224] on quentale-workspace at bounding box center [158, 165] width 317 height 330
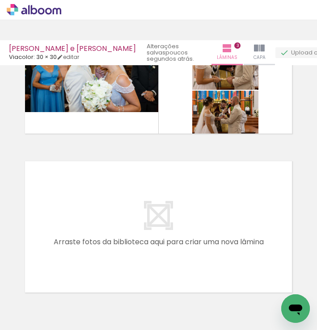
scroll to position [412, 0]
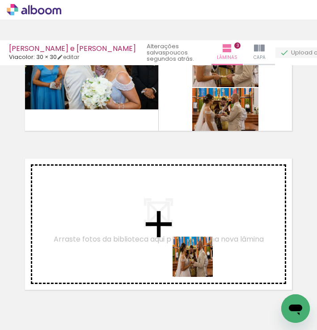
drag, startPoint x: 249, startPoint y: 301, endPoint x: 189, endPoint y: 250, distance: 78.9
click at [189, 250] on quentale-workspace at bounding box center [158, 165] width 317 height 330
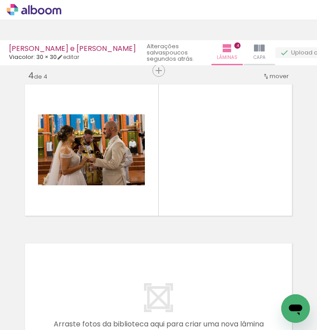
scroll to position [0, 1674]
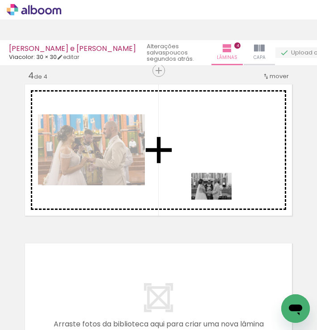
drag, startPoint x: 214, startPoint y: 303, endPoint x: 218, endPoint y: 200, distance: 103.2
click at [218, 200] on quentale-workspace at bounding box center [158, 165] width 317 height 330
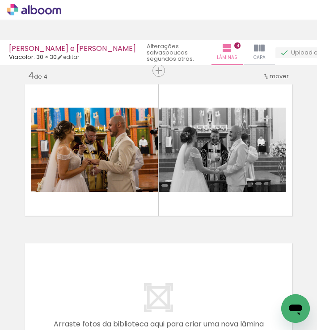
scroll to position [0, 1689]
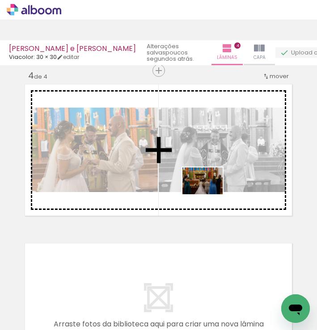
drag, startPoint x: 243, startPoint y: 306, endPoint x: 209, endPoint y: 194, distance: 116.8
click at [209, 194] on quentale-workspace at bounding box center [158, 165] width 317 height 330
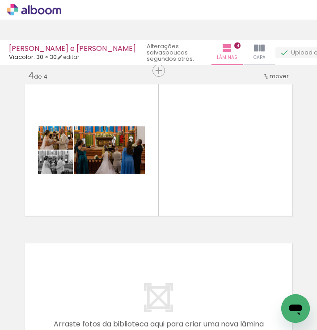
scroll to position [0, 1359]
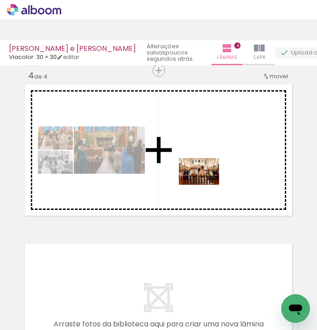
drag, startPoint x: 129, startPoint y: 305, endPoint x: 205, endPoint y: 185, distance: 142.1
click at [205, 185] on quentale-workspace at bounding box center [158, 165] width 317 height 330
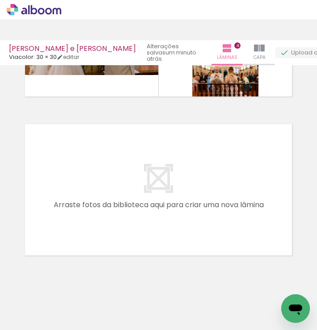
scroll to position [621, 0]
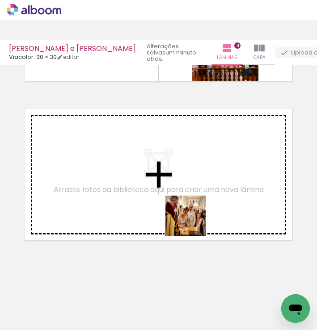
drag, startPoint x: 192, startPoint y: 300, endPoint x: 192, endPoint y: 222, distance: 78.1
click at [192, 222] on quentale-workspace at bounding box center [158, 165] width 317 height 330
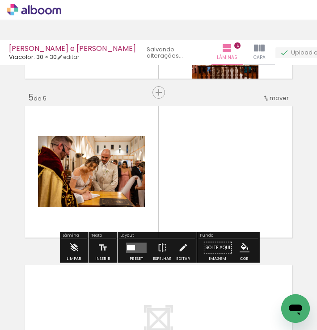
scroll to position [626, 0]
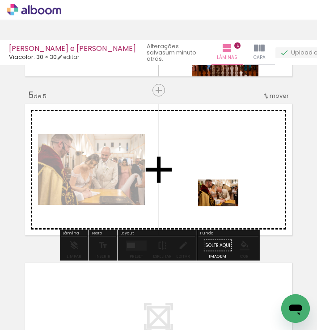
drag, startPoint x: 234, startPoint y: 298, endPoint x: 224, endPoint y: 205, distance: 93.0
click at [224, 205] on quentale-workspace at bounding box center [158, 165] width 317 height 330
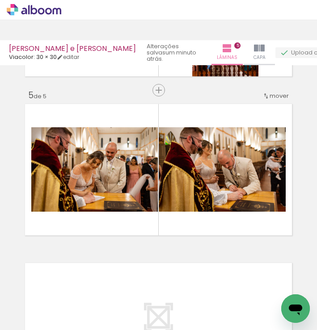
scroll to position [0, 0]
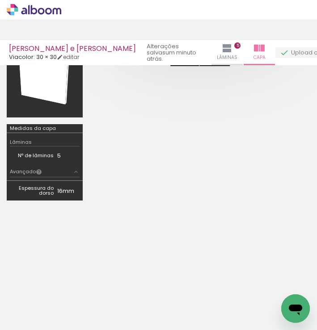
scroll to position [0, 44]
click at [211, 49] on paper-button "Lâminas 5" at bounding box center [226, 52] width 31 height 25
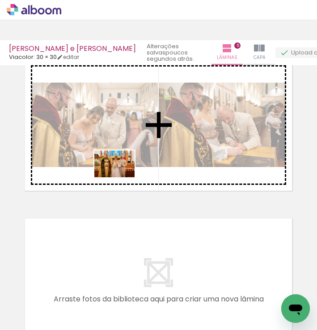
drag, startPoint x: 93, startPoint y: 301, endPoint x: 125, endPoint y: 170, distance: 134.9
click at [125, 170] on quentale-workspace at bounding box center [158, 165] width 317 height 330
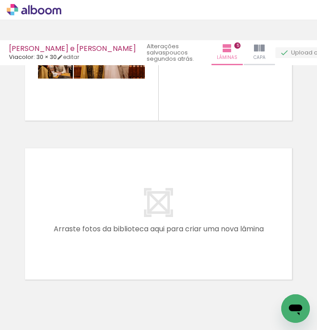
scroll to position [741, 0]
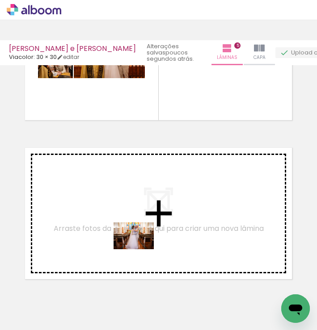
drag, startPoint x: 148, startPoint y: 307, endPoint x: 140, endPoint y: 249, distance: 58.5
click at [140, 249] on quentale-workspace at bounding box center [158, 165] width 317 height 330
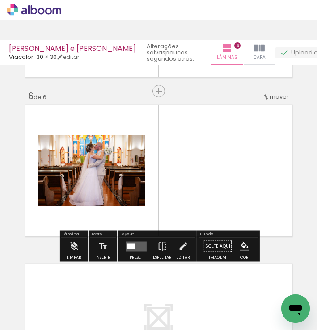
scroll to position [785, 0]
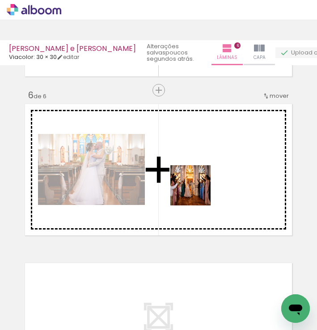
click at [197, 192] on quentale-workspace at bounding box center [158, 165] width 317 height 330
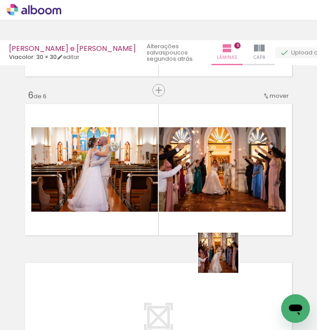
drag, startPoint x: 234, startPoint y: 298, endPoint x: 212, endPoint y: 213, distance: 87.5
click at [212, 195] on quentale-workspace at bounding box center [158, 165] width 317 height 330
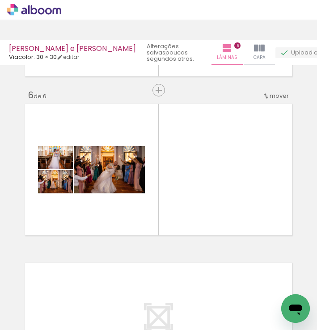
scroll to position [0, 90]
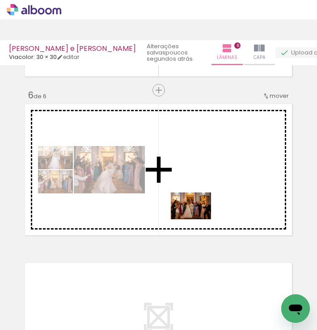
drag, startPoint x: 210, startPoint y: 308, endPoint x: 197, endPoint y: 219, distance: 90.2
click at [197, 219] on quentale-workspace at bounding box center [158, 165] width 317 height 330
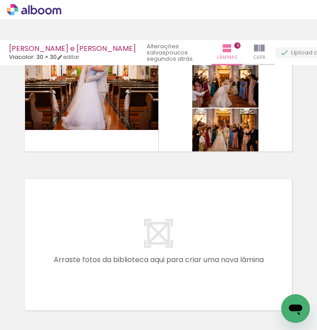
scroll to position [881, 0]
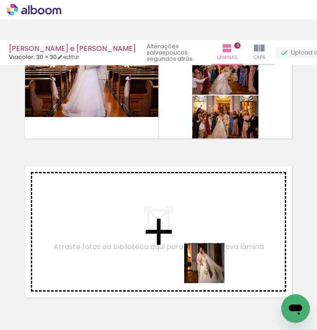
drag, startPoint x: 239, startPoint y: 296, endPoint x: 184, endPoint y: 243, distance: 75.8
click at [184, 243] on quentale-workspace at bounding box center [158, 165] width 317 height 330
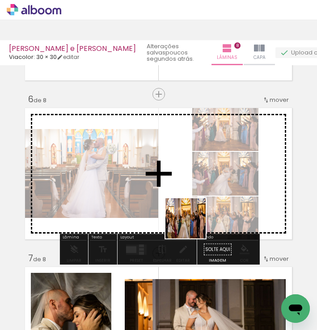
scroll to position [0, 1810]
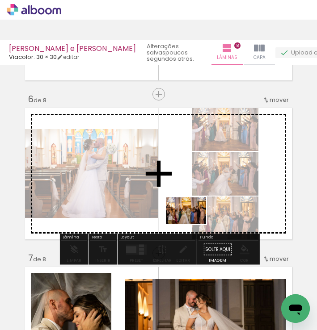
drag, startPoint x: 186, startPoint y: 246, endPoint x: 192, endPoint y: 224, distance: 23.3
click at [192, 224] on quentale-workspace at bounding box center [158, 165] width 317 height 330
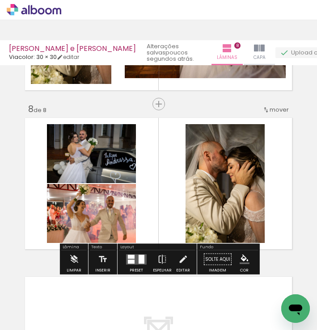
scroll to position [1091, 0]
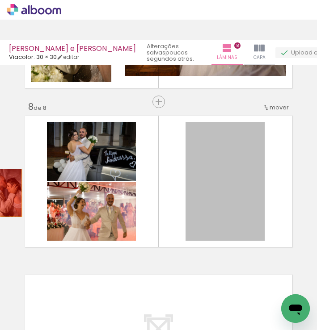
drag, startPoint x: 234, startPoint y: 197, endPoint x: 6, endPoint y: 193, distance: 227.3
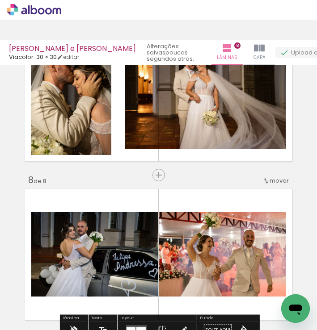
scroll to position [1020, 0]
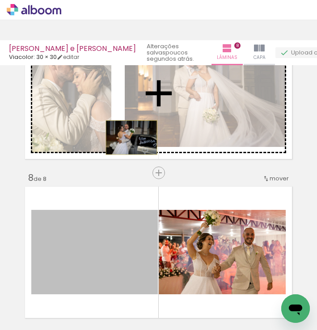
drag, startPoint x: 129, startPoint y: 244, endPoint x: 131, endPoint y: 138, distance: 106.7
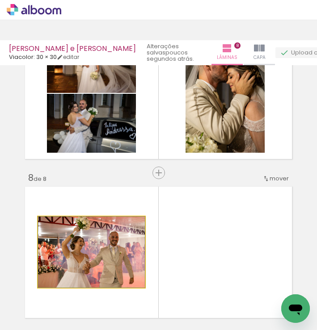
click at [124, 246] on quentale-photo at bounding box center [91, 252] width 107 height 71
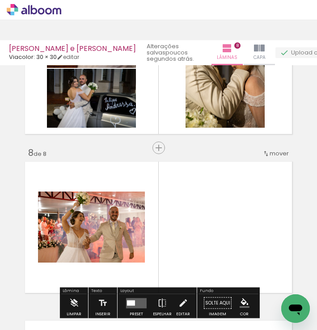
scroll to position [1046, 0]
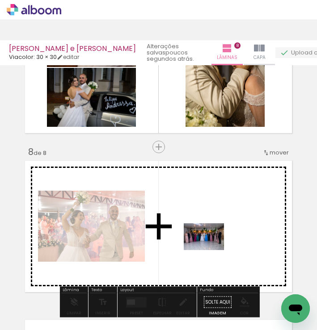
click at [210, 250] on quentale-workspace at bounding box center [158, 165] width 317 height 330
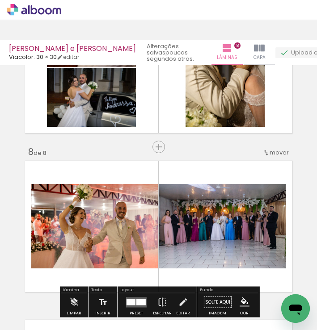
scroll to position [0, 284]
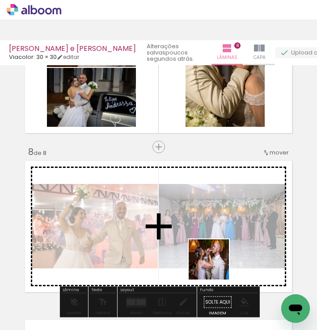
drag, startPoint x: 247, startPoint y: 304, endPoint x: 203, endPoint y: 253, distance: 67.1
click at [203, 253] on quentale-workspace at bounding box center [158, 165] width 317 height 330
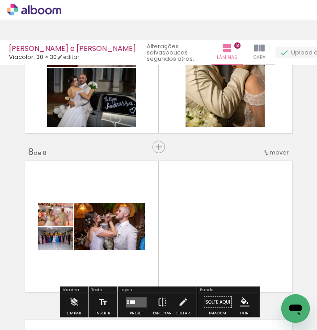
scroll to position [0, 338]
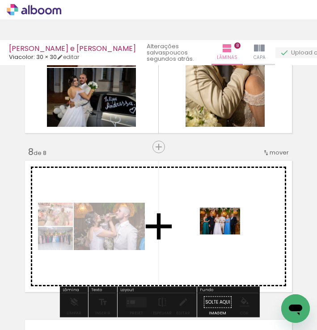
drag, startPoint x: 250, startPoint y: 307, endPoint x: 226, endPoint y: 234, distance: 76.1
click at [226, 234] on quentale-workspace at bounding box center [158, 165] width 317 height 330
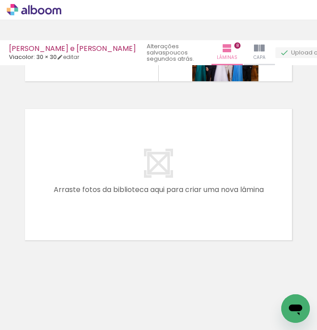
scroll to position [0, 548]
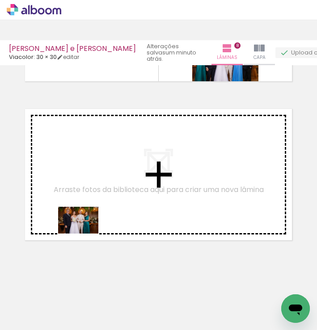
drag, startPoint x: 85, startPoint y: 296, endPoint x: 136, endPoint y: 273, distance: 56.1
click at [85, 234] on quentale-workspace at bounding box center [158, 165] width 317 height 330
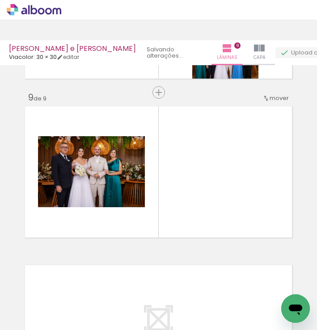
scroll to position [1261, 0]
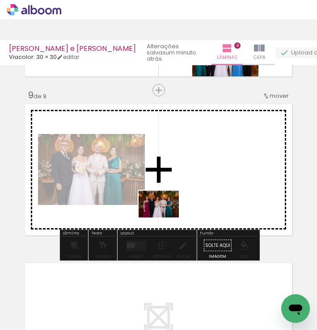
drag, startPoint x: 145, startPoint y: 300, endPoint x: 166, endPoint y: 217, distance: 85.7
click at [166, 217] on quentale-workspace at bounding box center [158, 165] width 317 height 330
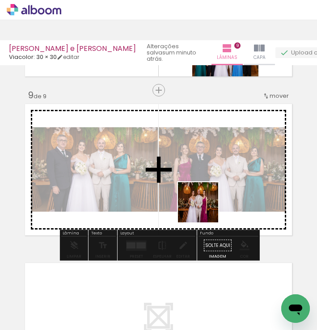
drag, startPoint x: 195, startPoint y: 308, endPoint x: 205, endPoint y: 204, distance: 105.0
click at [205, 204] on quentale-workspace at bounding box center [158, 165] width 317 height 330
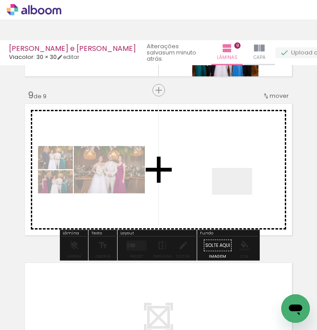
drag, startPoint x: 238, startPoint y: 291, endPoint x: 238, endPoint y: 195, distance: 96.4
click at [238, 195] on quentale-workspace at bounding box center [158, 165] width 317 height 330
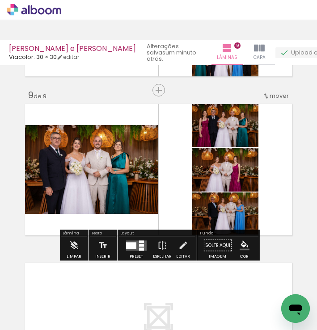
scroll to position [0, 632]
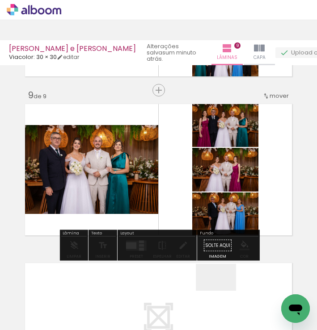
drag, startPoint x: 222, startPoint y: 300, endPoint x: 234, endPoint y: 215, distance: 85.1
click at [222, 201] on quentale-workspace at bounding box center [158, 165] width 317 height 330
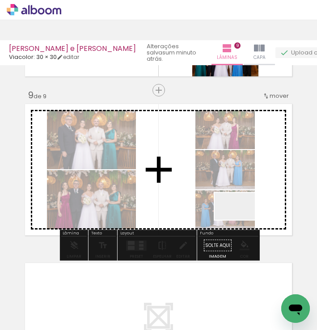
drag, startPoint x: 261, startPoint y: 293, endPoint x: 226, endPoint y: 260, distance: 48.0
click at [238, 213] on quentale-workspace at bounding box center [158, 165] width 317 height 330
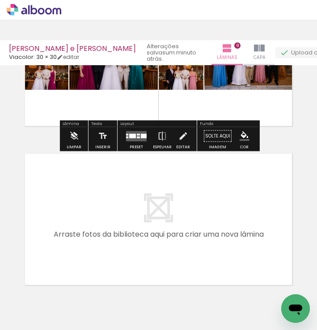
scroll to position [1386, 0]
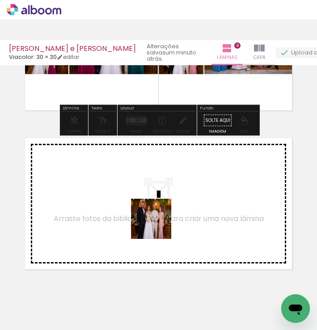
click at [158, 226] on quentale-workspace at bounding box center [158, 165] width 317 height 330
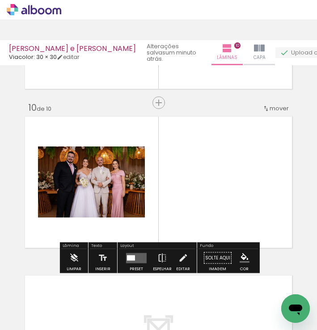
scroll to position [1420, 0]
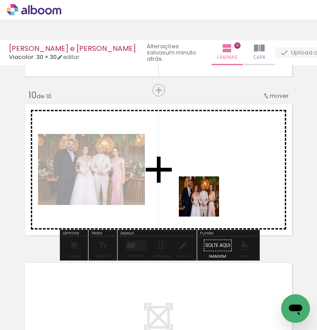
drag, startPoint x: 205, startPoint y: 296, endPoint x: 205, endPoint y: 198, distance: 97.8
click at [205, 198] on quentale-workspace at bounding box center [158, 165] width 317 height 330
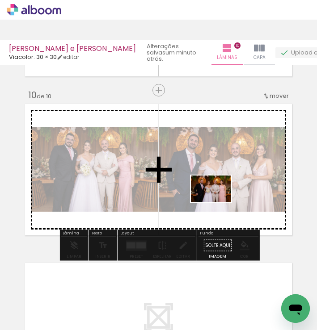
drag, startPoint x: 241, startPoint y: 299, endPoint x: 216, endPoint y: 211, distance: 91.1
click at [217, 203] on quentale-workspace at bounding box center [158, 165] width 317 height 330
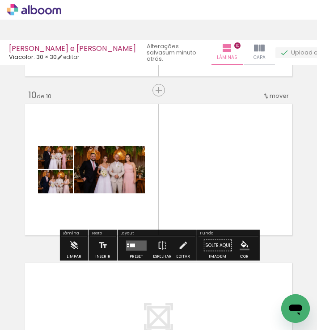
scroll to position [0, 945]
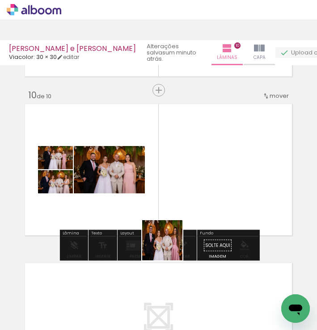
drag, startPoint x: 155, startPoint y: 302, endPoint x: 180, endPoint y: 215, distance: 90.6
click at [176, 209] on quentale-workspace at bounding box center [158, 165] width 317 height 330
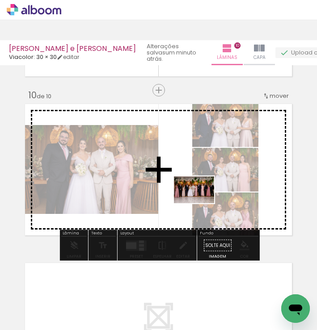
drag, startPoint x: 195, startPoint y: 294, endPoint x: 200, endPoint y: 206, distance: 88.6
click at [200, 203] on quentale-workspace at bounding box center [158, 165] width 317 height 330
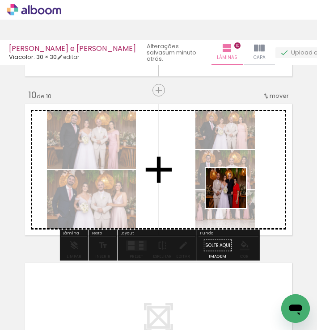
drag, startPoint x: 244, startPoint y: 295, endPoint x: 232, endPoint y: 195, distance: 100.7
click at [232, 195] on quentale-workspace at bounding box center [158, 165] width 317 height 330
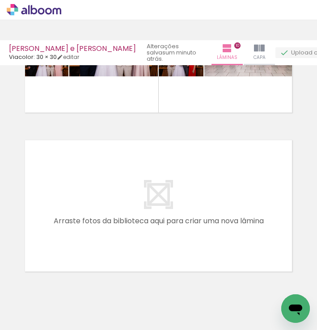
scroll to position [0, 1152]
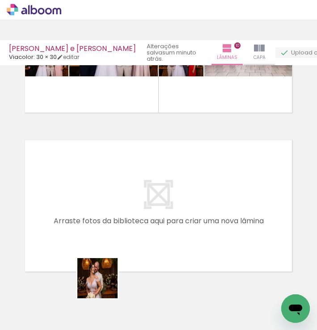
drag, startPoint x: 104, startPoint y: 301, endPoint x: 108, endPoint y: 224, distance: 77.3
click at [108, 224] on quentale-workspace at bounding box center [158, 165] width 317 height 330
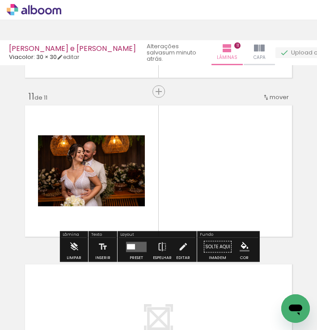
scroll to position [1579, 0]
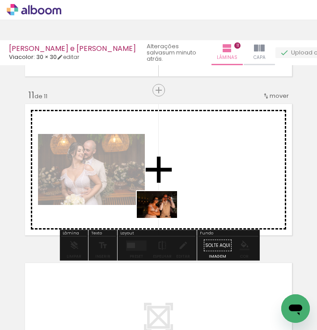
drag, startPoint x: 145, startPoint y: 305, endPoint x: 176, endPoint y: 289, distance: 35.0
click at [163, 217] on quentale-workspace at bounding box center [158, 165] width 317 height 330
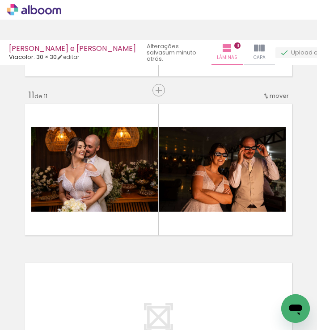
scroll to position [0, 1810]
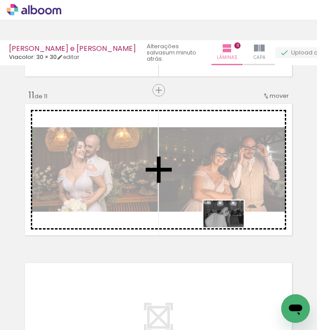
drag, startPoint x: 270, startPoint y: 302, endPoint x: 229, endPoint y: 225, distance: 86.7
click at [229, 225] on quentale-workspace at bounding box center [158, 165] width 317 height 330
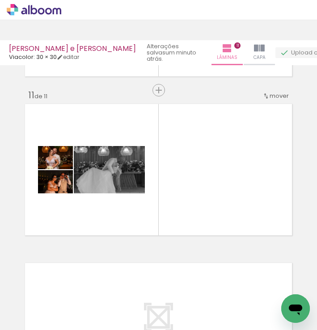
click at [48, 307] on div at bounding box center [28, 307] width 41 height 1
click at [0, 0] on slot "Não utilizadas" at bounding box center [0, 0] width 0 height 0
type input "Não utilizadas"
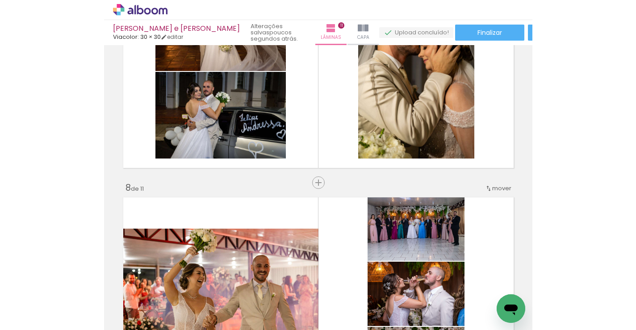
scroll to position [1941, 0]
